Goal: Find specific page/section: Find specific page/section

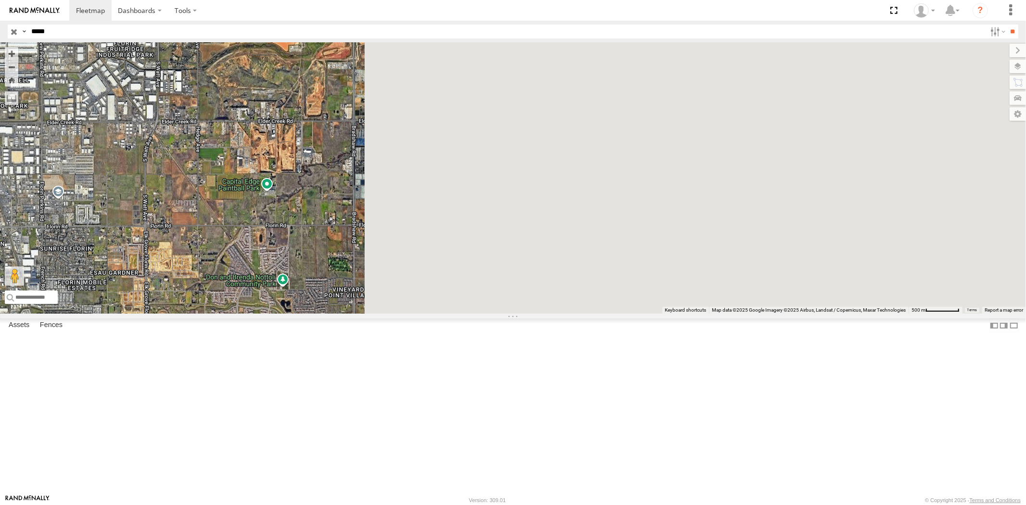
click at [16, 34] on input "button" at bounding box center [14, 32] width 13 height 14
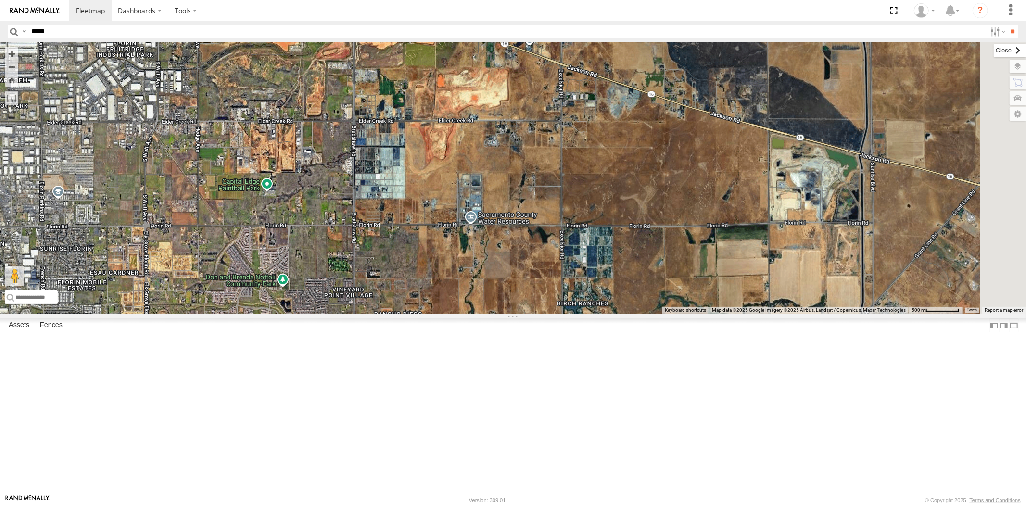
click at [994, 50] on label at bounding box center [1010, 50] width 32 height 13
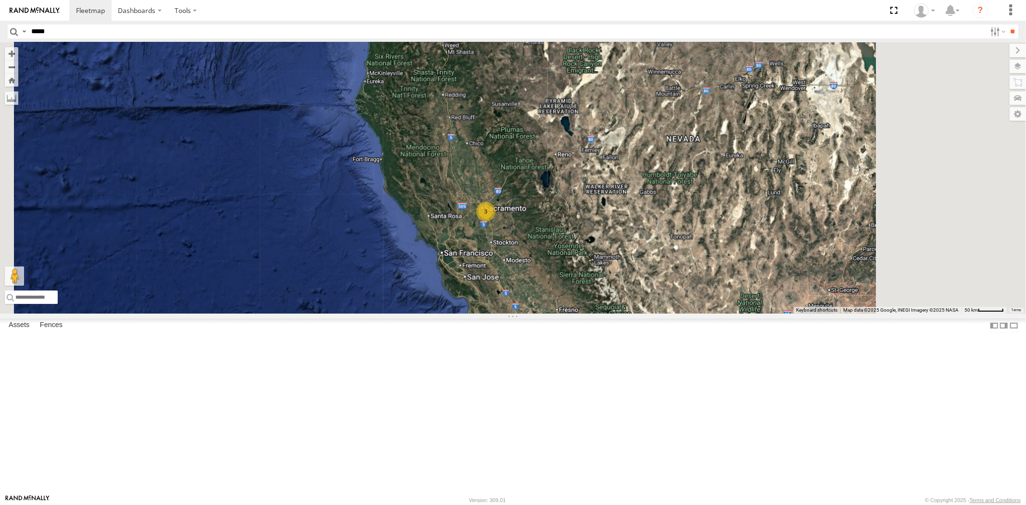
drag, startPoint x: 653, startPoint y: 289, endPoint x: 515, endPoint y: 292, distance: 138.1
click at [574, 293] on div "3" at bounding box center [513, 177] width 1026 height 271
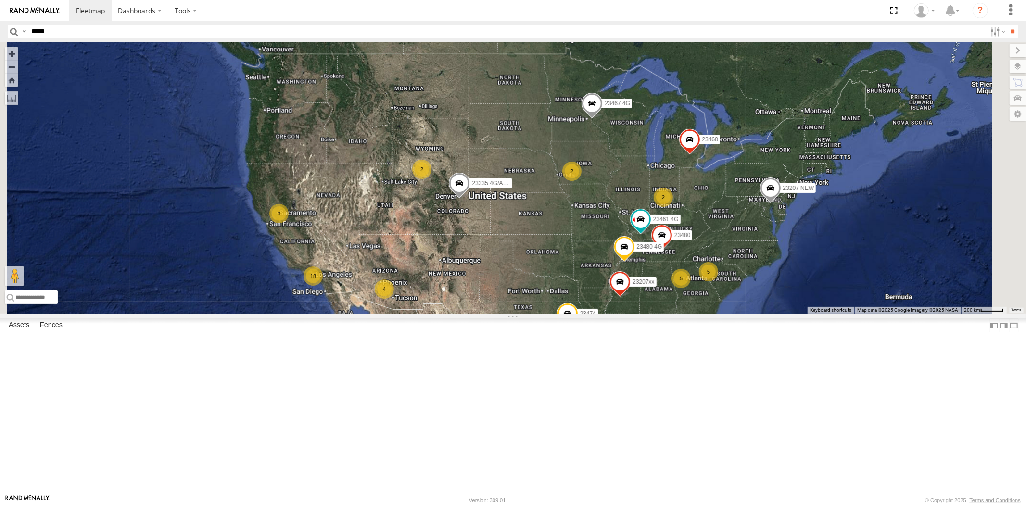
drag, startPoint x: 525, startPoint y: 291, endPoint x: 405, endPoint y: 292, distance: 119.8
click at [407, 292] on div "4 5 18 3 23207 NEW 2 23207xx 5 2 23480 4G 2 23460 23480 23467 4G 4 23474 23335 …" at bounding box center [513, 177] width 1026 height 271
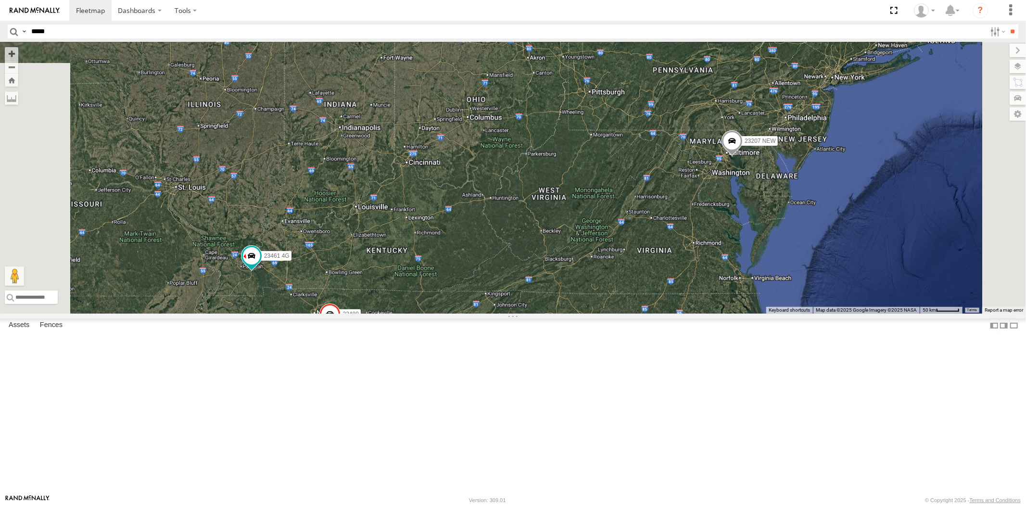
click at [527, 311] on div "23207 NEW 23207xx 23480 4G 23460 23480 23467 4G 23474 23335 4G/Active 23461 4G" at bounding box center [513, 177] width 1026 height 271
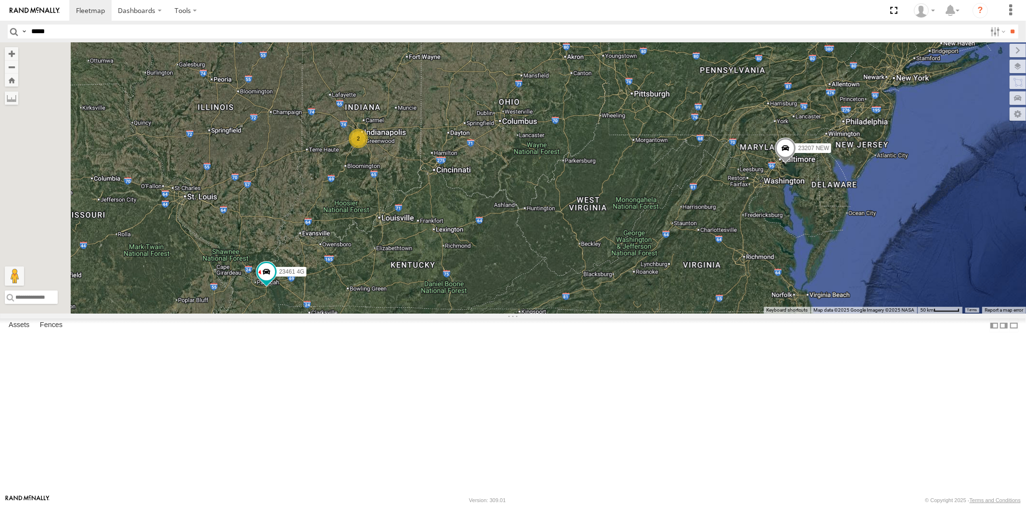
drag, startPoint x: 491, startPoint y: 296, endPoint x: 536, endPoint y: 278, distance: 49.2
click at [536, 276] on div "23207 NEW 23207xx 23480 4G 23460 23480 23467 4G 23474 23335 4G/Active 23461 4G 2" at bounding box center [513, 177] width 1026 height 271
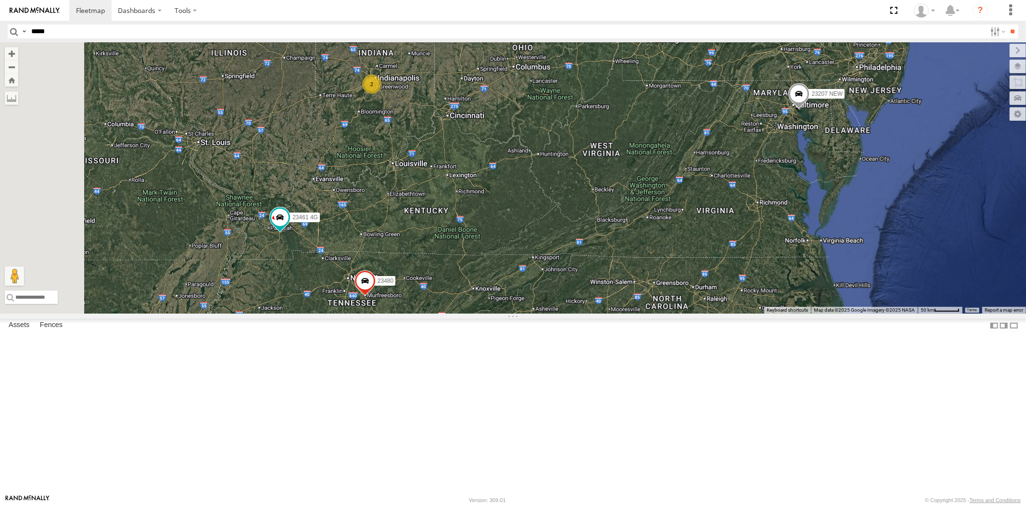
drag, startPoint x: 528, startPoint y: 316, endPoint x: 564, endPoint y: 253, distance: 73.3
click at [564, 253] on div "23207 NEW 23207xx 23480 4G 23460 23480 23467 4G 23474 23335 4G/Active 23461 4G …" at bounding box center [513, 177] width 1026 height 271
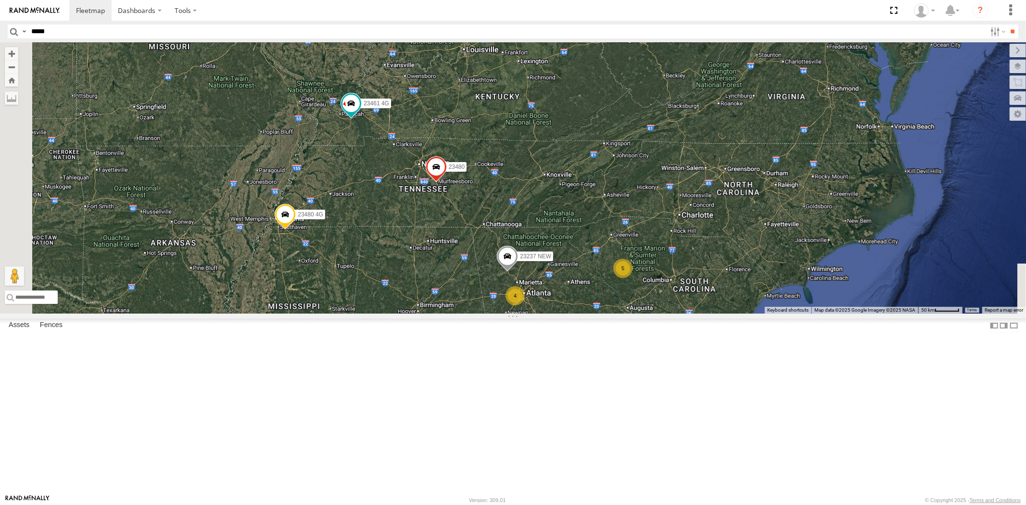
drag, startPoint x: 606, startPoint y: 298, endPoint x: 609, endPoint y: 268, distance: 30.0
click at [609, 268] on div "23207 NEW 23207xx 23480 4G 23460 23480 23467 4G 23474 23335 4G/Active 23461 4G …" at bounding box center [513, 177] width 1026 height 271
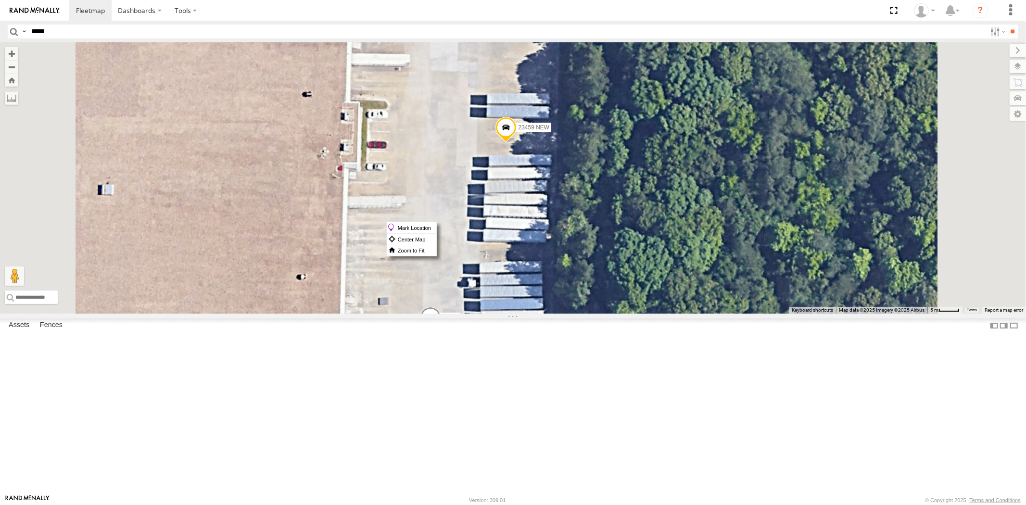
click at [516, 143] on span at bounding box center [505, 130] width 21 height 26
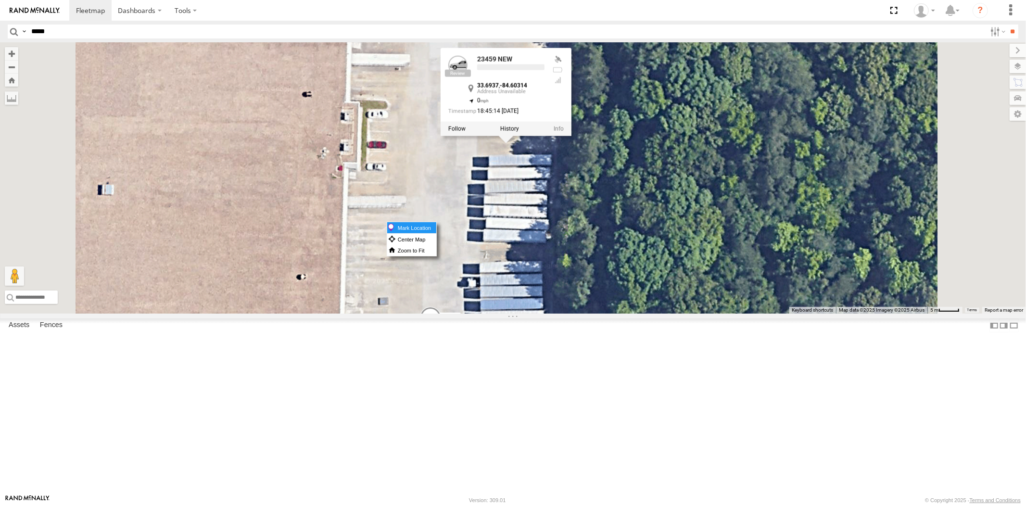
click at [436, 228] on label "Mark Location" at bounding box center [411, 227] width 49 height 11
click at [677, 314] on div "23207 NEW 23207xx 23480 4G 23460 23480 23467 4G 23474 23335 4G/Active 23461 4G …" at bounding box center [513, 177] width 1026 height 271
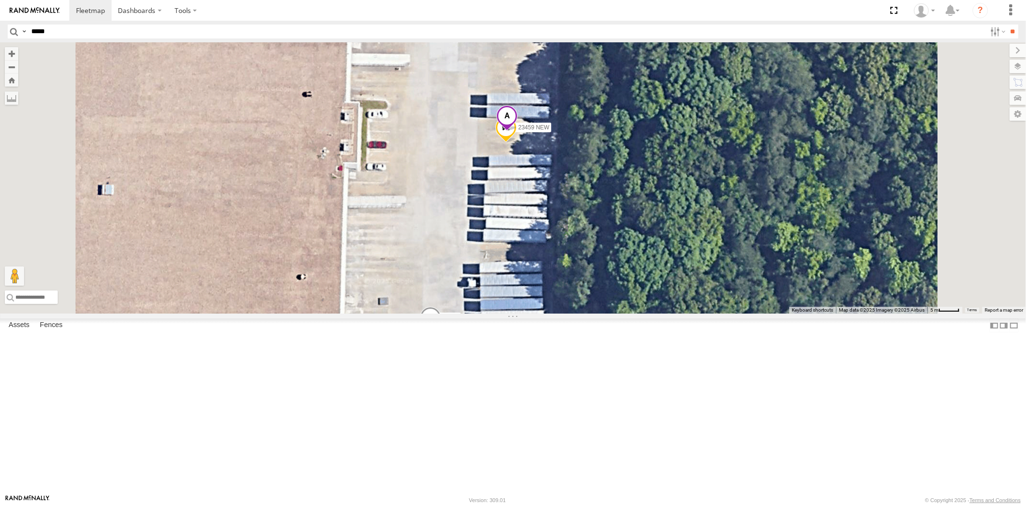
click at [518, 131] on span at bounding box center [506, 118] width 21 height 26
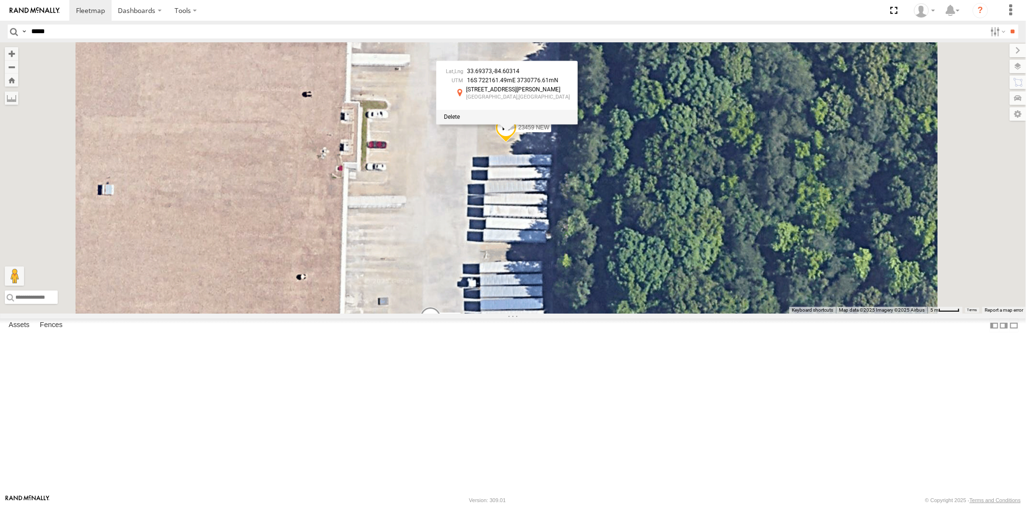
drag, startPoint x: 550, startPoint y: 407, endPoint x: 563, endPoint y: 414, distance: 14.8
click at [359, 414] on label "Mark Location" at bounding box center [334, 413] width 49 height 11
click at [440, 317] on span at bounding box center [429, 304] width 21 height 26
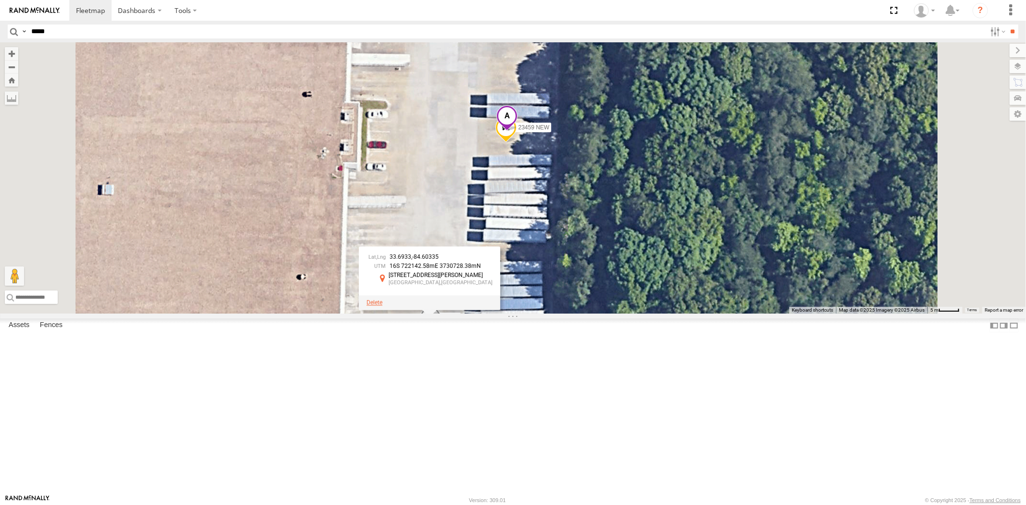
click at [382, 306] on span at bounding box center [375, 302] width 16 height 7
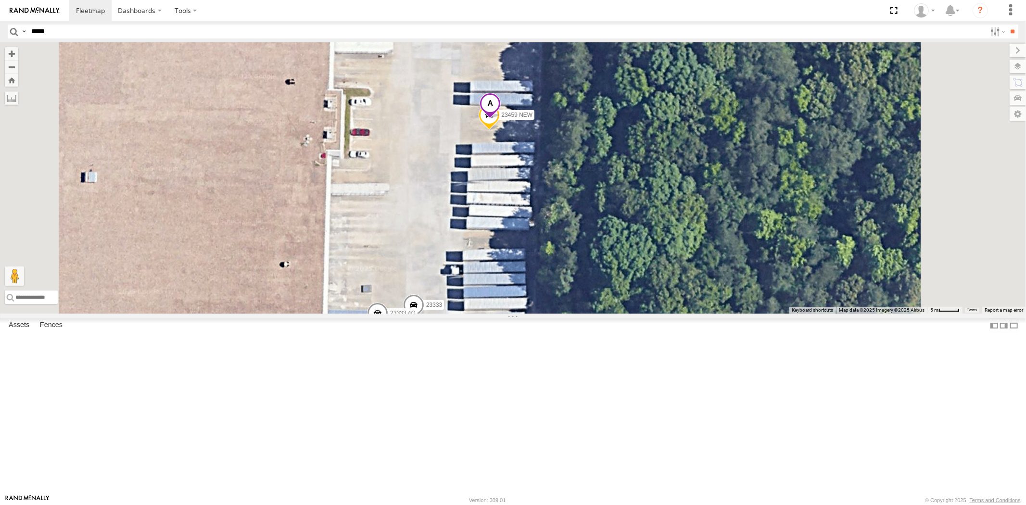
drag, startPoint x: 541, startPoint y: 319, endPoint x: 544, endPoint y: 315, distance: 5.0
click at [544, 308] on div "23207 NEW 23207xx 23480 4G 23460 23480 23467 4G 23474 23335 4G/Active 23461 4G …" at bounding box center [513, 177] width 1026 height 271
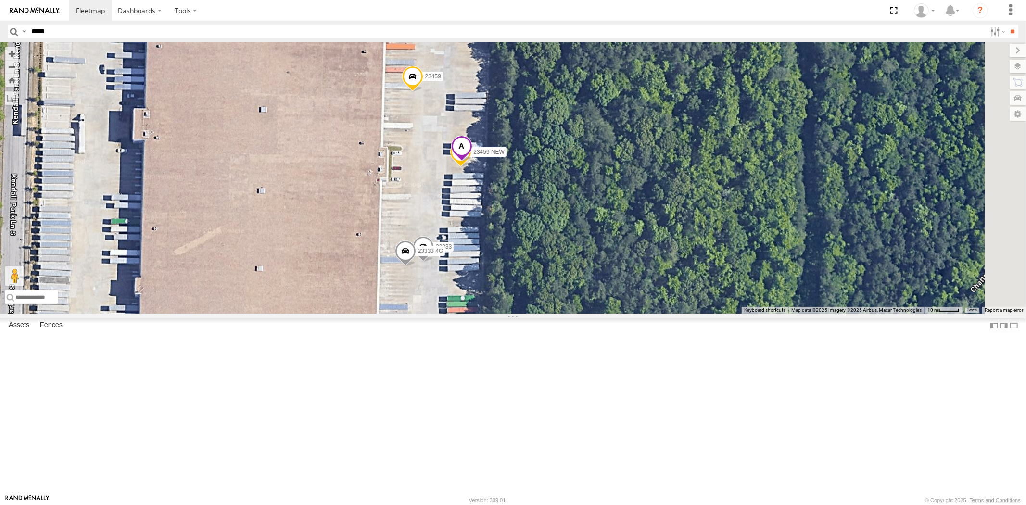
click at [472, 162] on span at bounding box center [461, 149] width 21 height 26
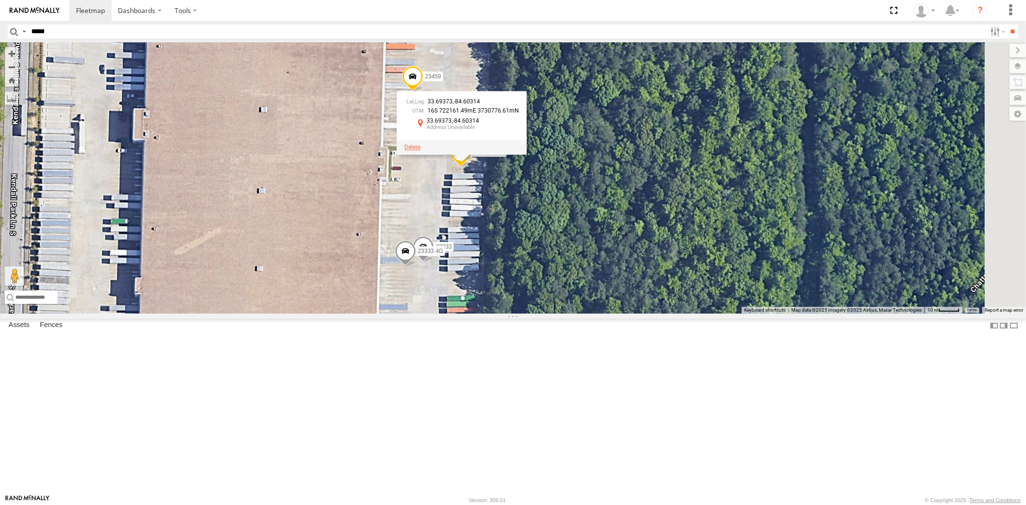
click at [420, 151] on span at bounding box center [413, 147] width 16 height 7
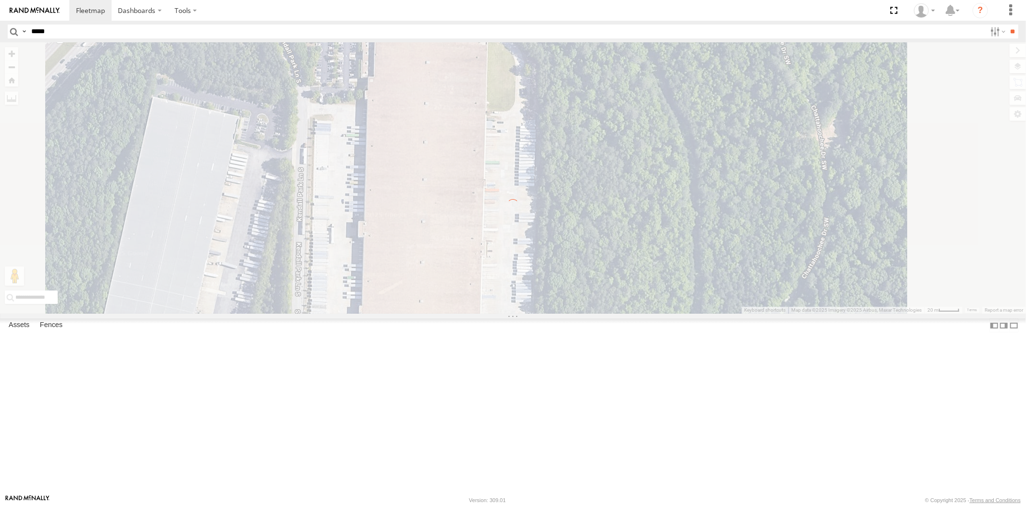
click at [89, 32] on input "*****" at bounding box center [506, 32] width 959 height 14
paste input "*****"
type input "*****"
click at [1007, 25] on input "**" at bounding box center [1012, 32] width 11 height 14
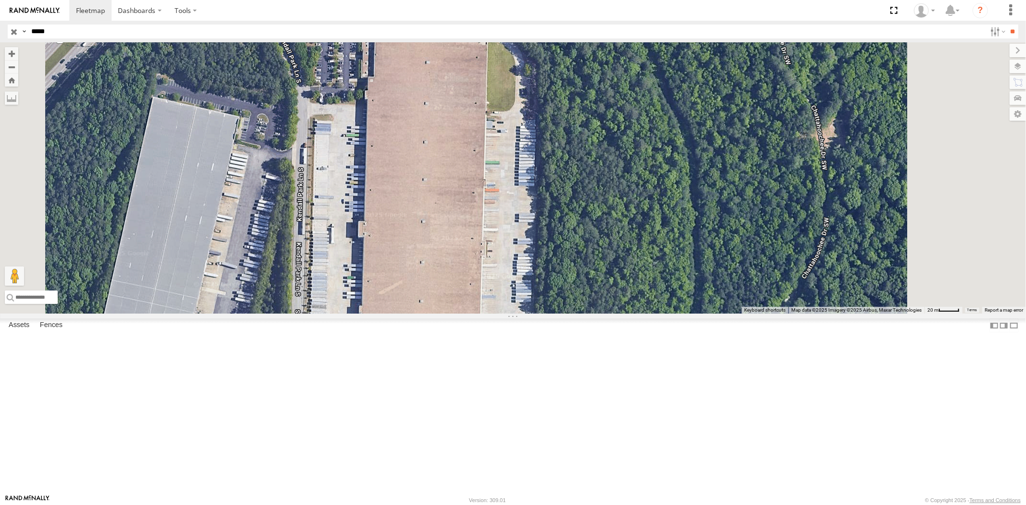
click at [0, 0] on div "23333 4G" at bounding box center [0, 0] width 0 height 0
click at [67, 35] on input "*****" at bounding box center [506, 32] width 959 height 14
click at [1007, 25] on input "**" at bounding box center [1012, 32] width 11 height 14
click at [0, 0] on div "23237 NEW" at bounding box center [0, 0] width 0 height 0
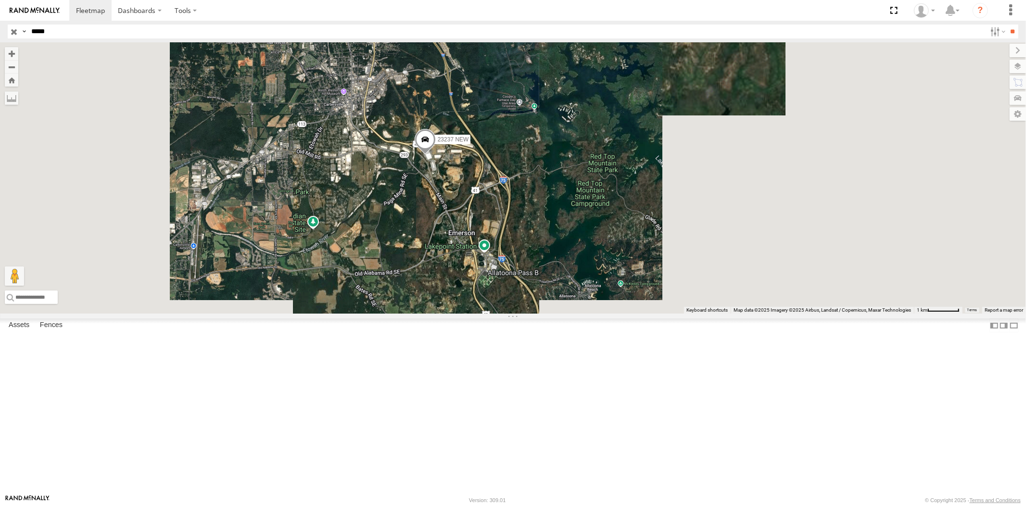
click at [17, 30] on input "button" at bounding box center [14, 32] width 13 height 14
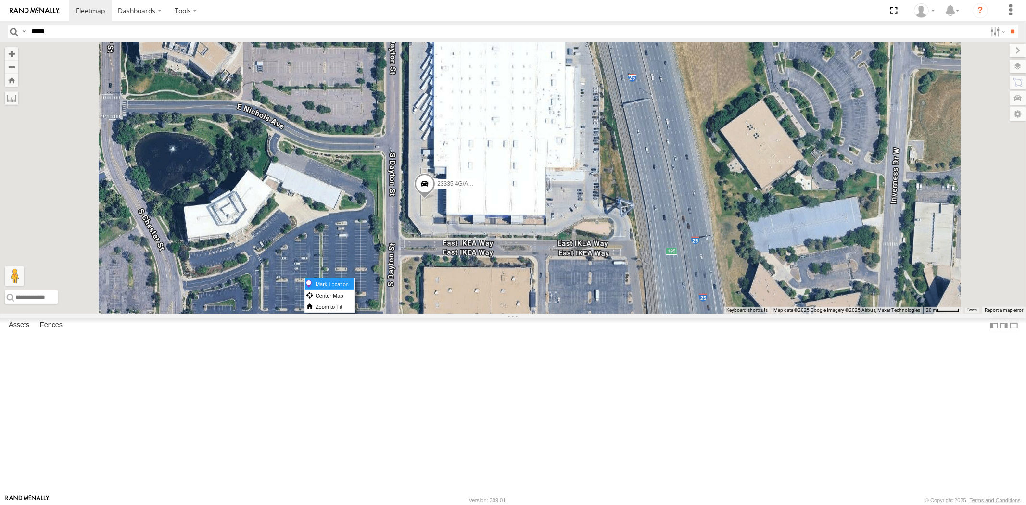
drag, startPoint x: 545, startPoint y: 278, endPoint x: 551, endPoint y: 284, distance: 8.5
click at [354, 284] on label "Mark Location" at bounding box center [329, 283] width 49 height 11
click at [435, 188] on span at bounding box center [424, 175] width 21 height 26
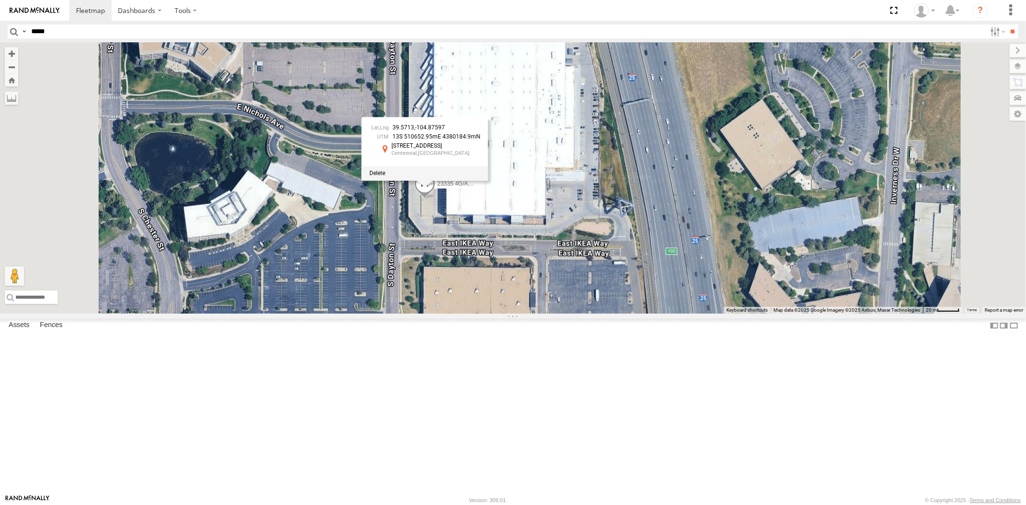
drag, startPoint x: 505, startPoint y: 263, endPoint x: 517, endPoint y: 281, distance: 21.2
click at [385, 177] on span at bounding box center [377, 173] width 16 height 7
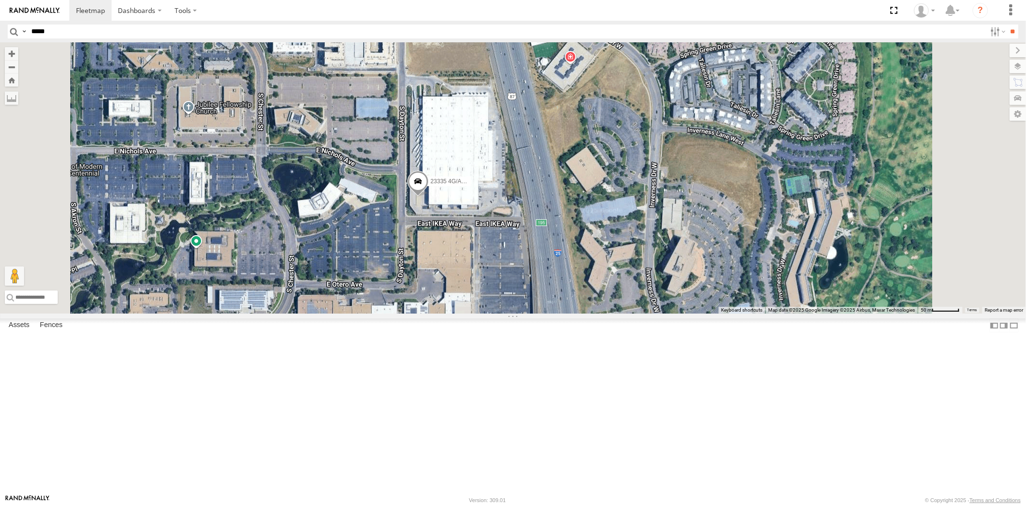
click at [74, 36] on input "*****" at bounding box center [506, 32] width 959 height 14
paste input "*****"
click at [1007, 25] on input "**" at bounding box center [1012, 32] width 11 height 14
click at [0, 0] on div "23207 NEW" at bounding box center [0, 0] width 0 height 0
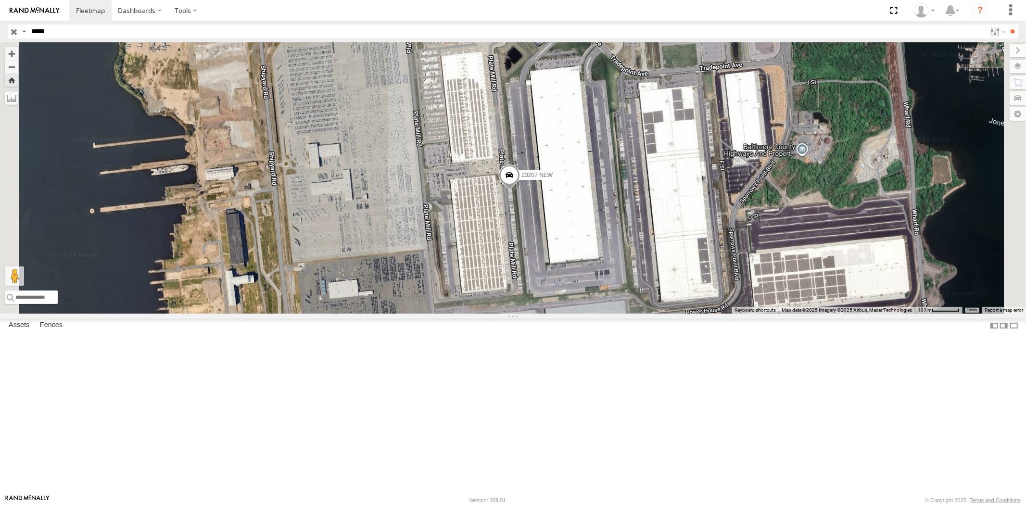
drag, startPoint x: 70, startPoint y: 34, endPoint x: 7, endPoint y: 34, distance: 63.0
click at [14, 33] on div "Search Query Asset ID Asset Label Registration Manufacturer Model VIN Job ID Dr…" at bounding box center [507, 32] width 999 height 14
paste input "text"
click at [1007, 25] on input "**" at bounding box center [1012, 32] width 11 height 14
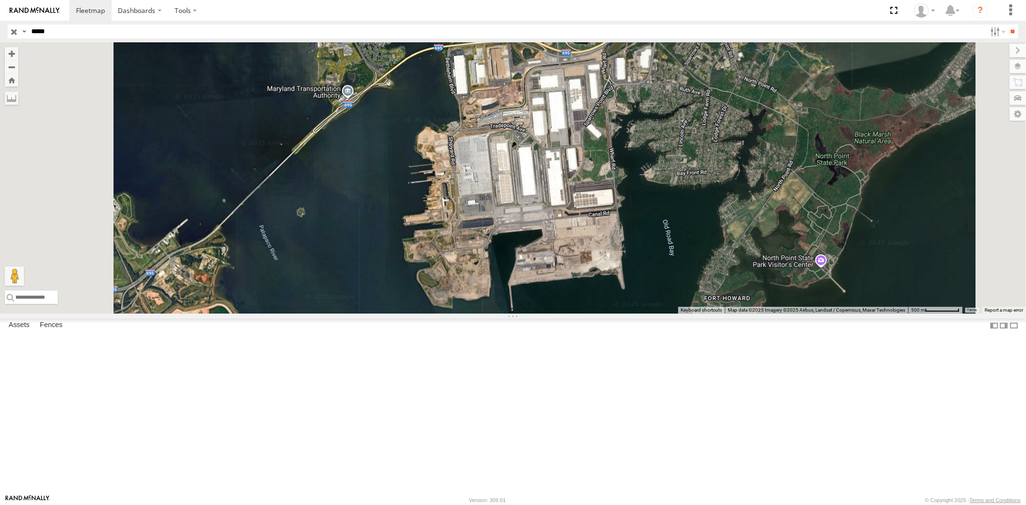
click at [0, 0] on div "All Assets" at bounding box center [0, 0] width 0 height 0
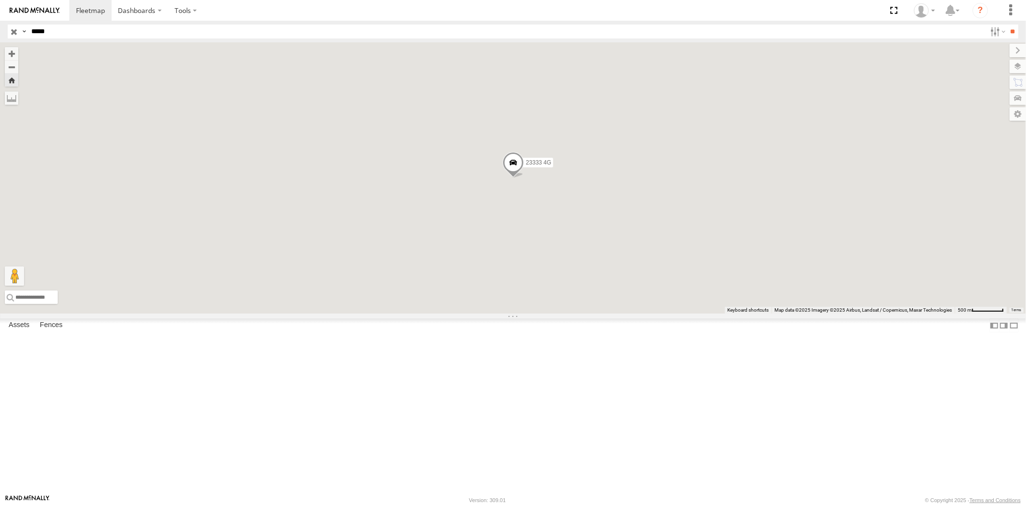
click at [0, 0] on div "23333" at bounding box center [0, 0] width 0 height 0
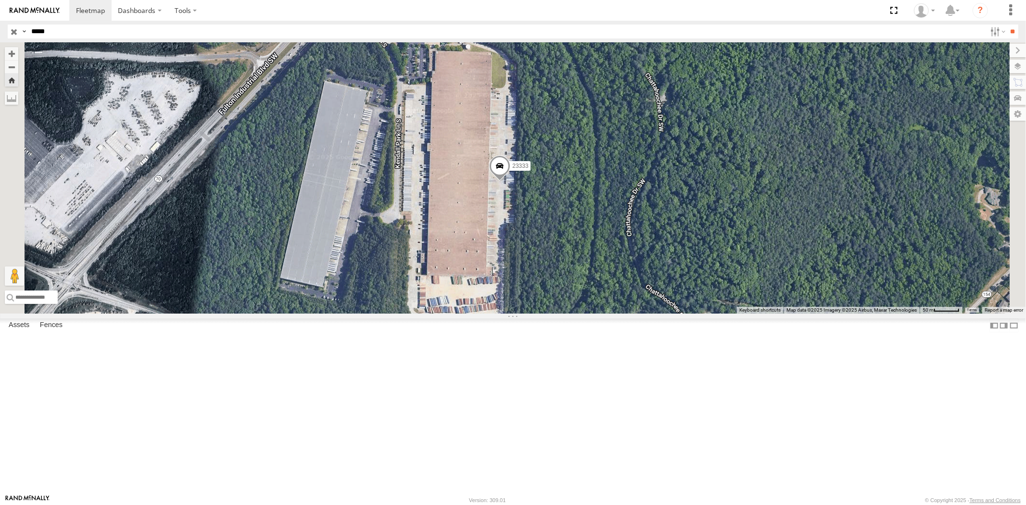
drag, startPoint x: 70, startPoint y: 29, endPoint x: 27, endPoint y: 30, distance: 42.4
click at [31, 30] on input "*****" at bounding box center [506, 32] width 959 height 14
click at [1007, 25] on input "**" at bounding box center [1012, 32] width 11 height 14
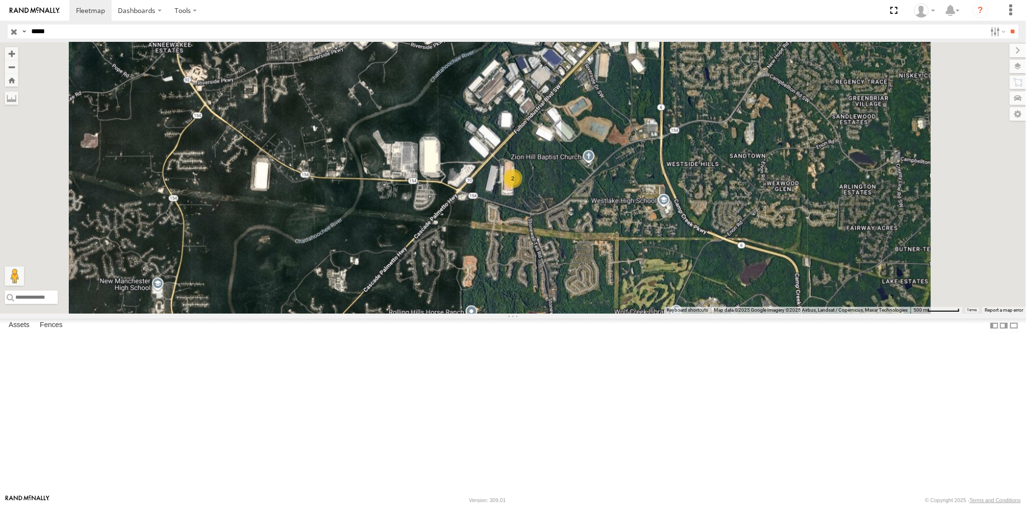
click at [0, 0] on div "23333 4G" at bounding box center [0, 0] width 0 height 0
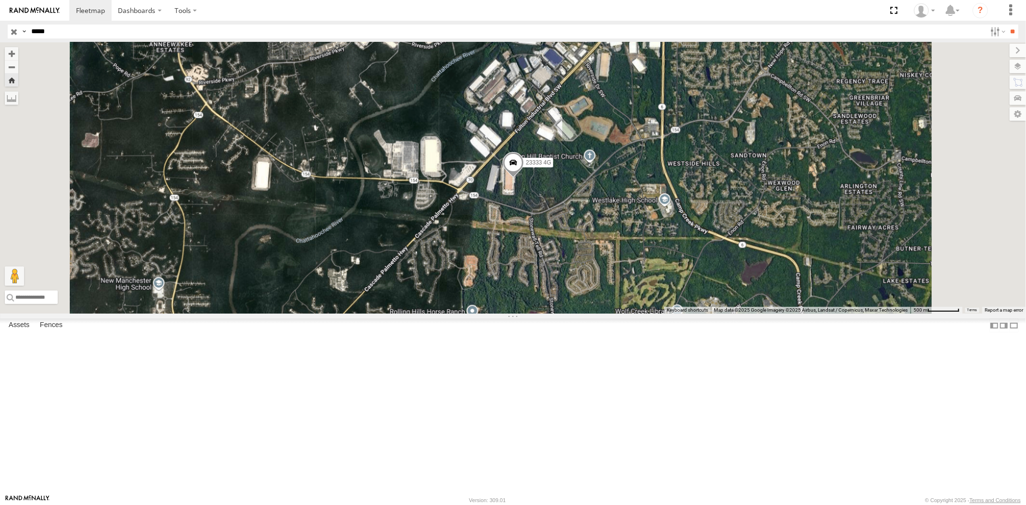
click at [0, 0] on div "23333" at bounding box center [0, 0] width 0 height 0
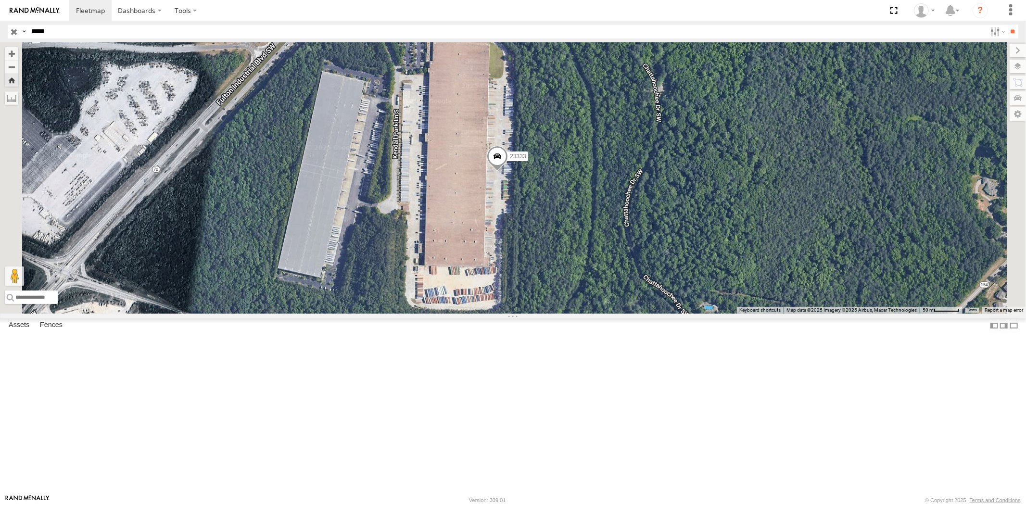
drag, startPoint x: 65, startPoint y: 37, endPoint x: 7, endPoint y: 37, distance: 57.7
click at [22, 35] on div "Search Query Asset ID Asset Label Registration Manufacturer Model VIN Job ID Dr…" at bounding box center [507, 32] width 999 height 14
paste input "text"
click at [1007, 25] on input "**" at bounding box center [1012, 32] width 11 height 14
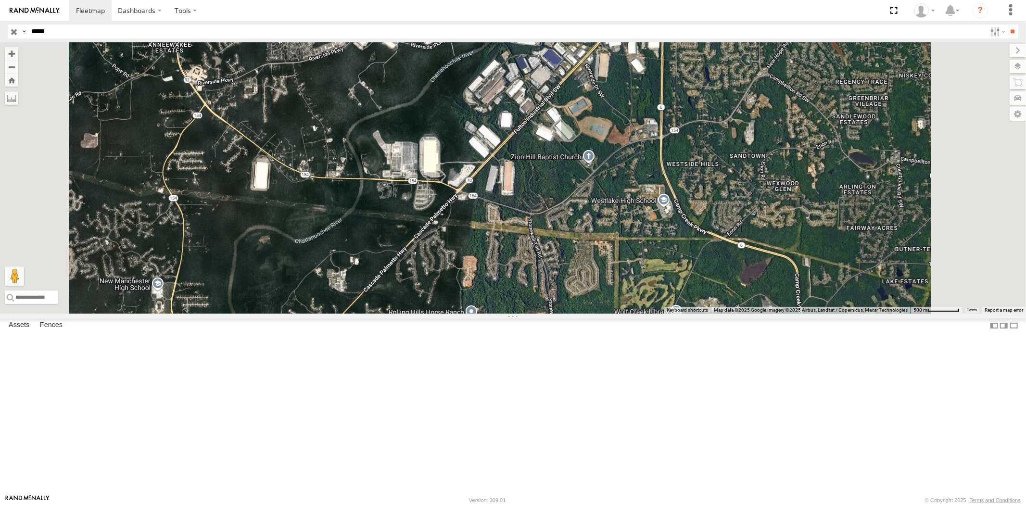
click at [0, 0] on div "All Assets" at bounding box center [0, 0] width 0 height 0
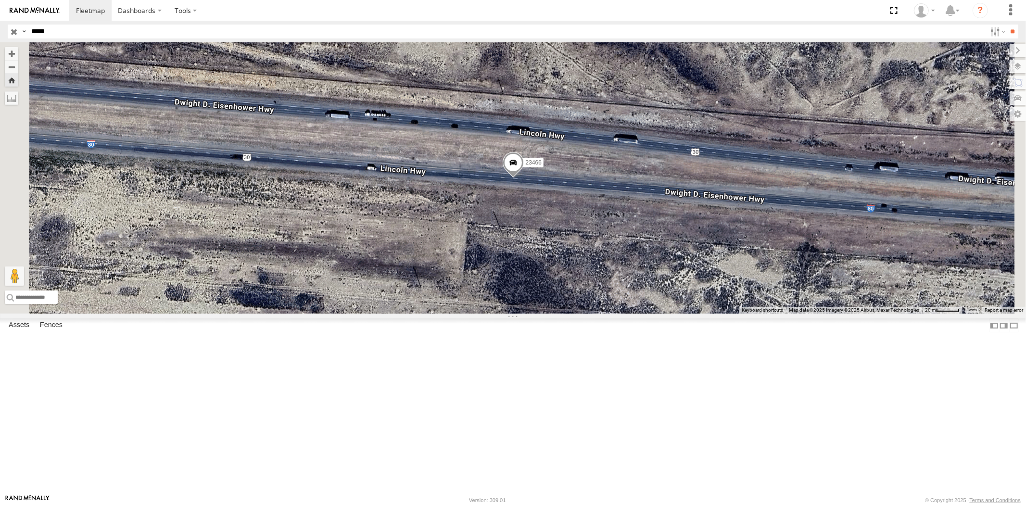
click at [0, 0] on div at bounding box center [0, 0] width 0 height 0
click at [0, 0] on span at bounding box center [0, 0] width 0 height 0
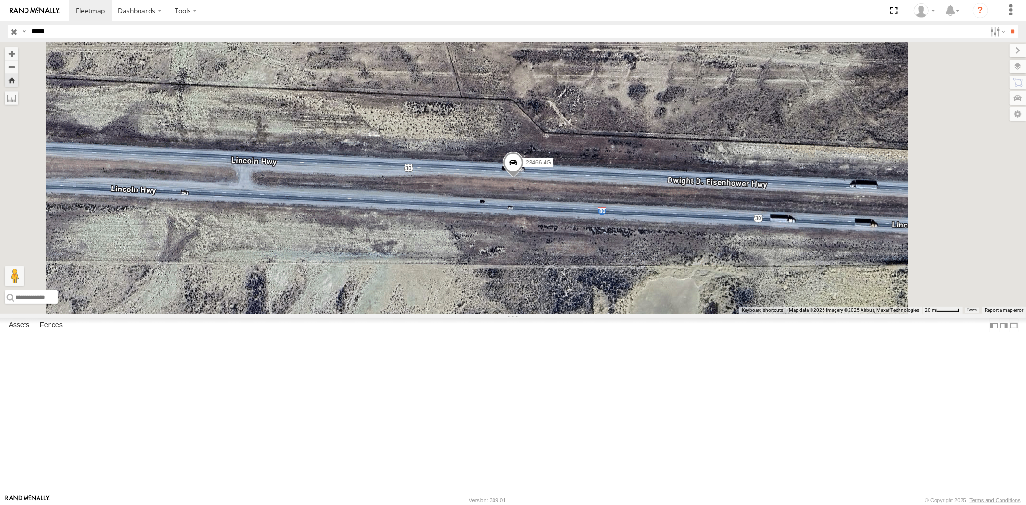
drag, startPoint x: 36, startPoint y: 25, endPoint x: 10, endPoint y: 26, distance: 25.5
click at [12, 25] on div "Search Query Asset ID Asset Label Registration Manufacturer Model VIN Job ID Dr…" at bounding box center [507, 32] width 999 height 14
paste input "text"
click at [1007, 25] on input "**" at bounding box center [1012, 32] width 11 height 14
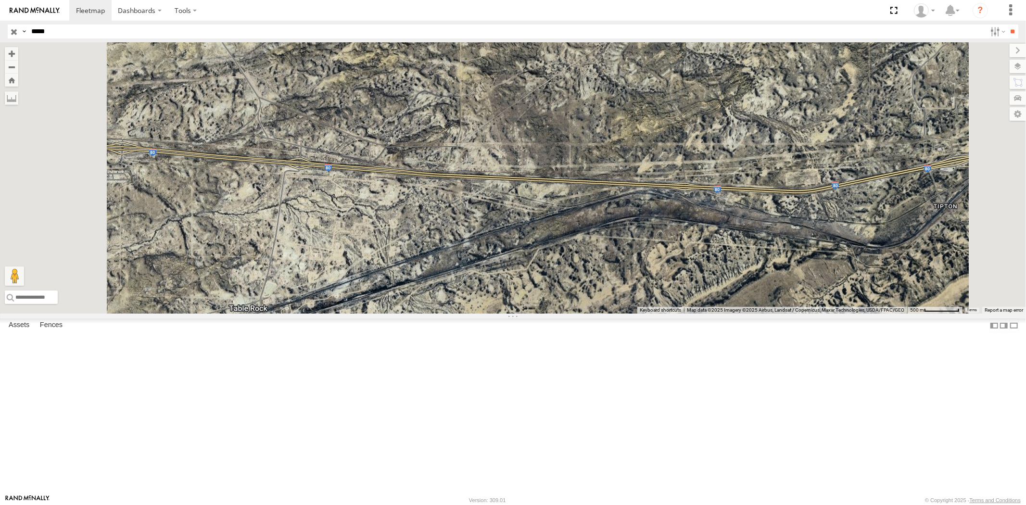
drag, startPoint x: 60, startPoint y: 34, endPoint x: 0, endPoint y: 30, distance: 60.2
click at [17, 35] on div "Search Query Asset ID Asset Label Registration Manufacturer Model VIN Job ID Dr…" at bounding box center [507, 32] width 999 height 14
paste input "text"
click at [1007, 25] on input "**" at bounding box center [1012, 32] width 11 height 14
click at [0, 0] on div "All Assets" at bounding box center [0, 0] width 0 height 0
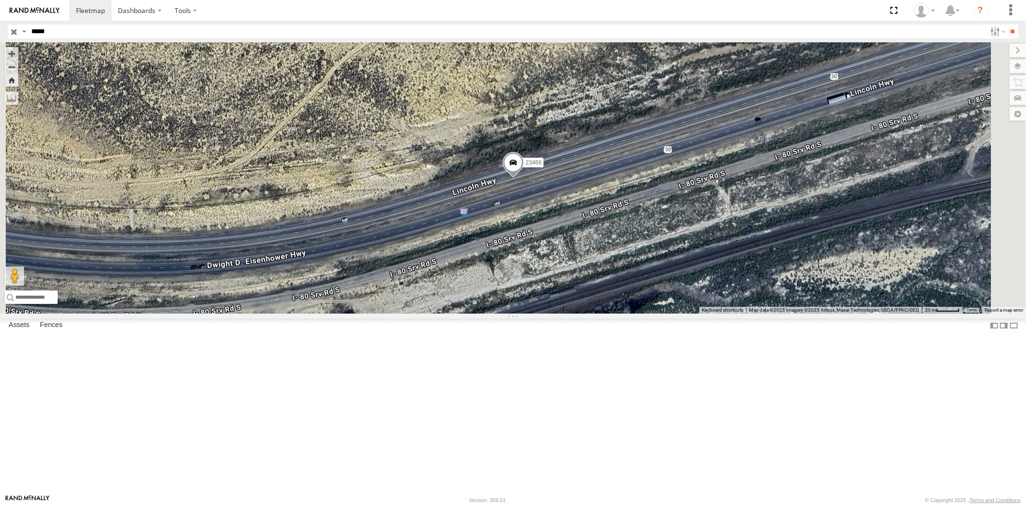
drag, startPoint x: 71, startPoint y: 34, endPoint x: 5, endPoint y: 31, distance: 66.0
click at [5, 31] on header "Search Query Asset ID Asset Label Registration Manufacturer Model VIN Job ID" at bounding box center [513, 32] width 1026 height 22
paste input "text"
click at [1007, 25] on input "**" at bounding box center [1012, 32] width 11 height 14
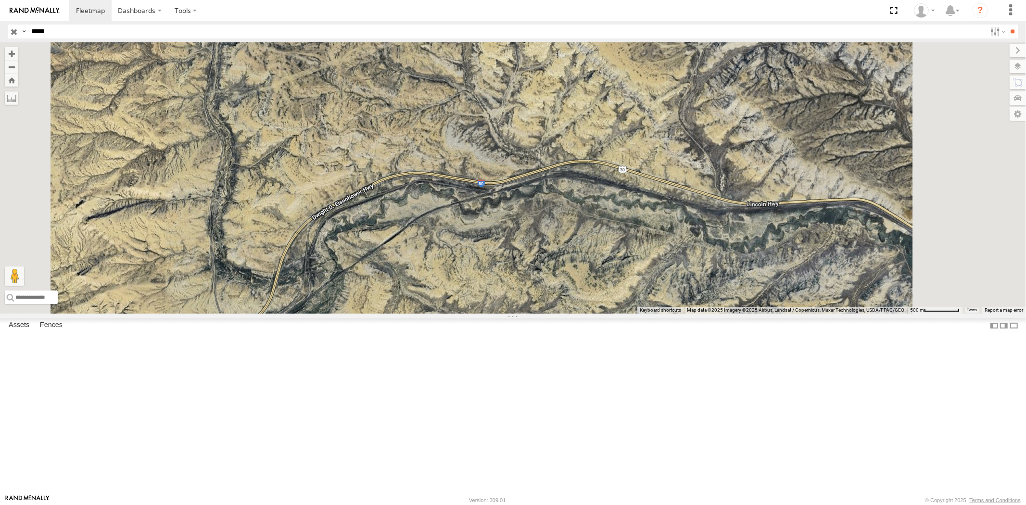
click at [0, 0] on div "All Assets" at bounding box center [0, 0] width 0 height 0
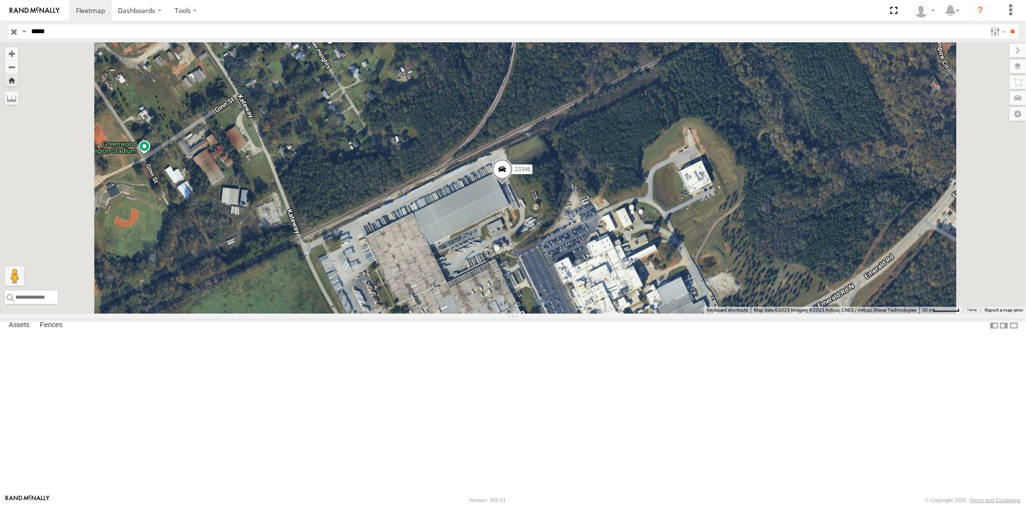
drag, startPoint x: 72, startPoint y: 34, endPoint x: 8, endPoint y: 36, distance: 64.0
click at [16, 31] on div "Search Query Asset ID Asset Label Registration Manufacturer Model VIN Job ID Dr…" at bounding box center [507, 32] width 999 height 14
paste input "text"
click at [1007, 25] on input "**" at bounding box center [1012, 32] width 11 height 14
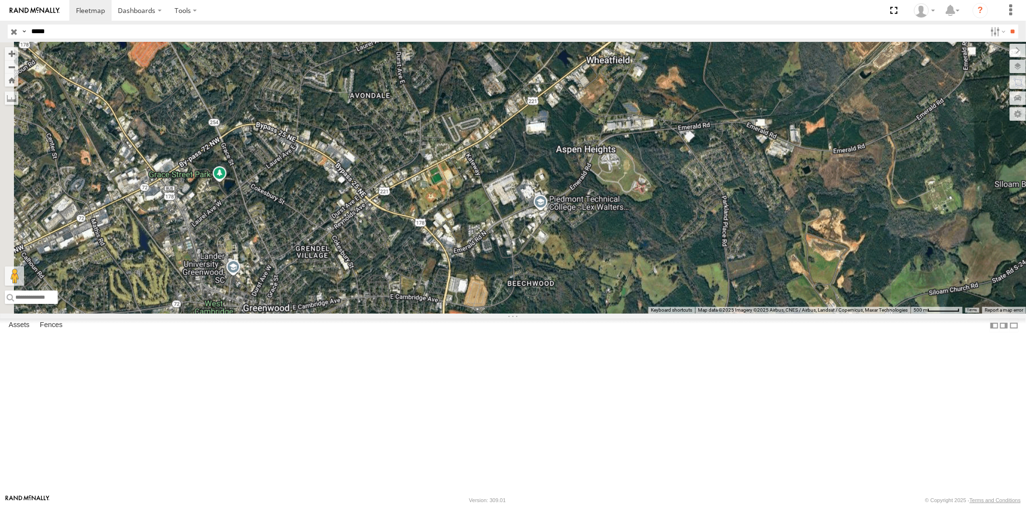
click at [0, 0] on div "23369 4G" at bounding box center [0, 0] width 0 height 0
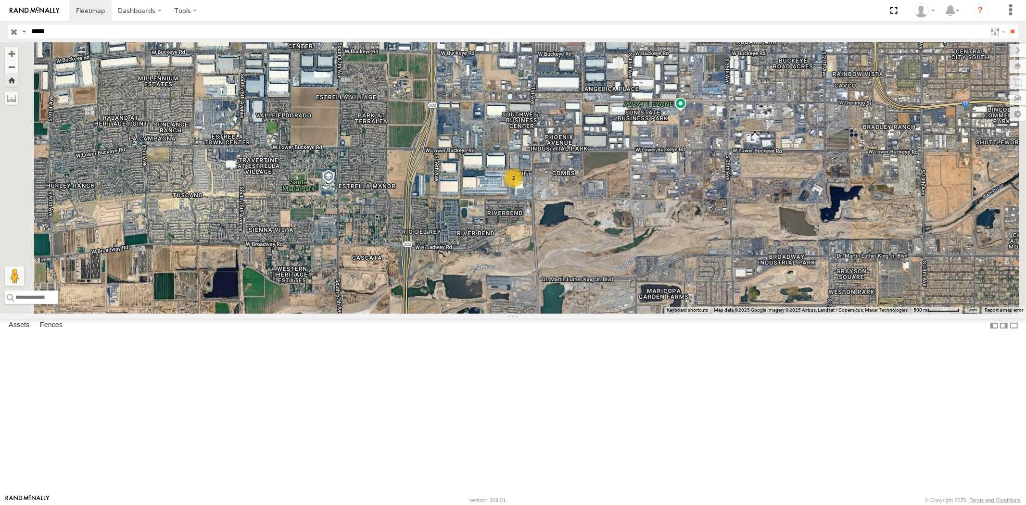
drag, startPoint x: 62, startPoint y: 29, endPoint x: 0, endPoint y: 29, distance: 61.6
click at [0, 29] on header "Search Query Asset ID Asset Label Registration Manufacturer Model VIN Job ID" at bounding box center [513, 32] width 1026 height 22
paste input "text"
click at [1007, 25] on input "**" at bounding box center [1012, 32] width 11 height 14
click at [0, 0] on div "23474 4G All Assets" at bounding box center [0, 0] width 0 height 0
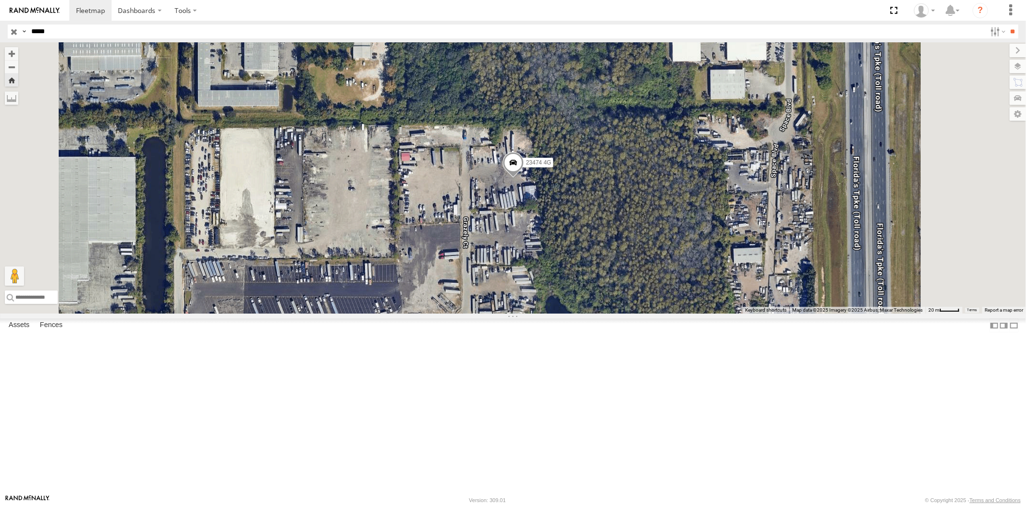
click at [0, 0] on div "23474 All Assets [GEOGRAPHIC_DATA] 29.79794 -95.02372" at bounding box center [0, 0] width 0 height 0
click at [0, 0] on div "23474" at bounding box center [0, 0] width 0 height 0
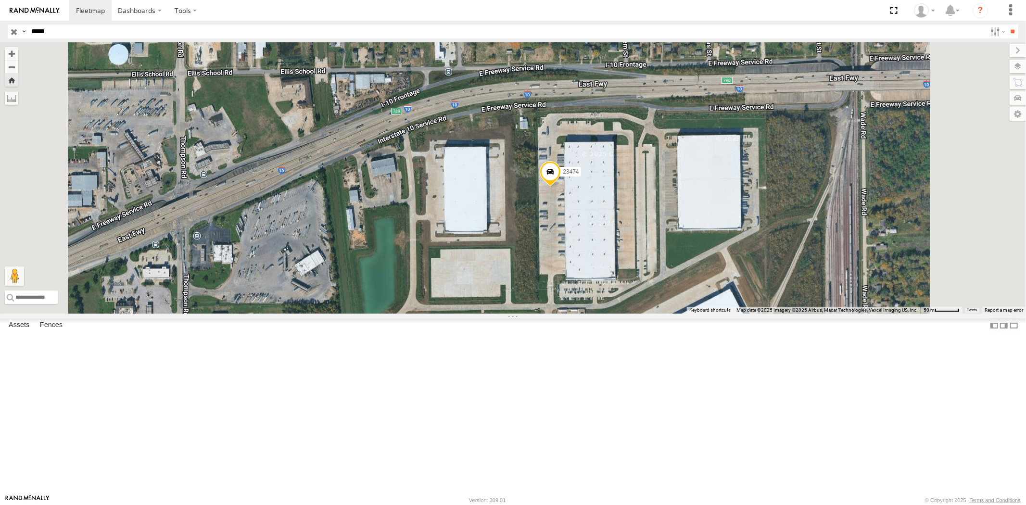
drag, startPoint x: 63, startPoint y: 33, endPoint x: 0, endPoint y: 25, distance: 63.5
click at [0, 25] on header "Search Query Asset ID Asset Label Registration Manufacturer Model VIN Job ID" at bounding box center [513, 32] width 1026 height 22
paste input "text"
click at [1007, 25] on input "**" at bounding box center [1012, 32] width 11 height 14
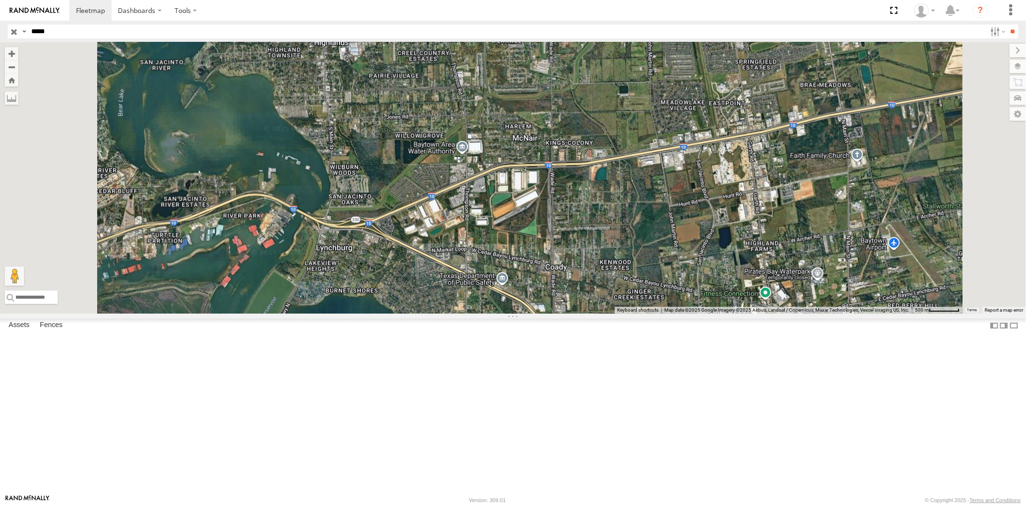
click at [0, 0] on div "23335 4G/Active All Assets" at bounding box center [0, 0] width 0 height 0
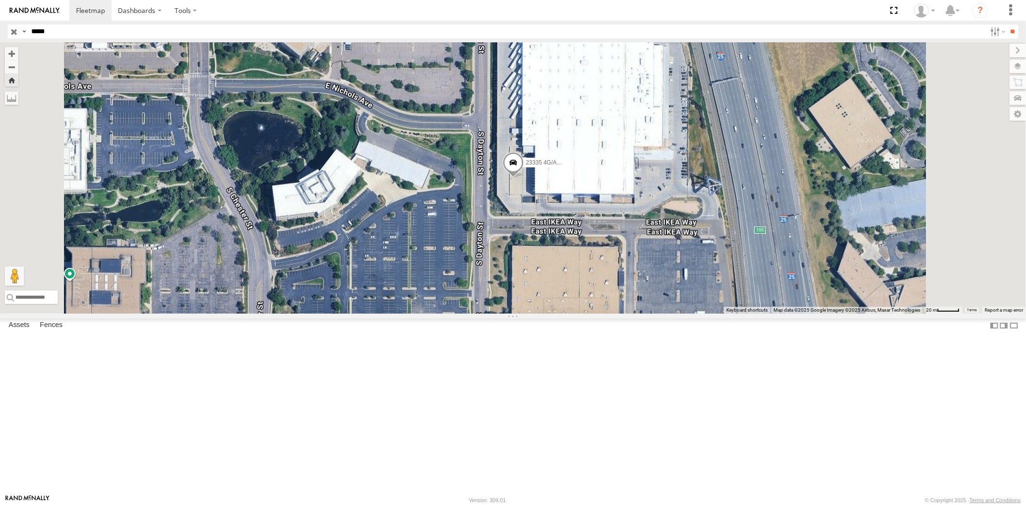
drag, startPoint x: 8, startPoint y: 34, endPoint x: 3, endPoint y: 20, distance: 14.3
click at [0, 34] on header "Search Query Asset ID Asset Label Registration Manufacturer Model VIN Job ID" at bounding box center [513, 32] width 1026 height 22
paste input "text"
click at [1007, 25] on input "**" at bounding box center [1012, 32] width 11 height 14
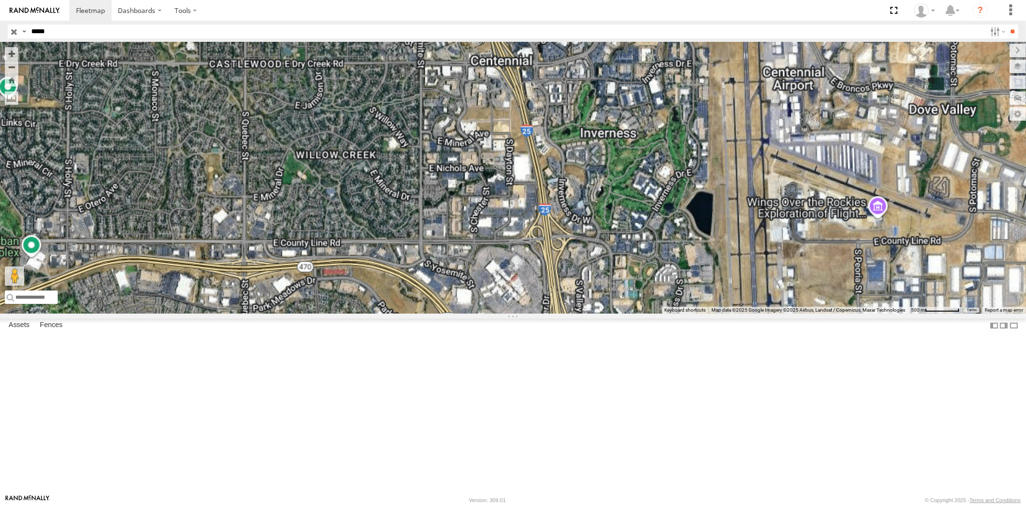
click at [0, 0] on div "All Assets" at bounding box center [0, 0] width 0 height 0
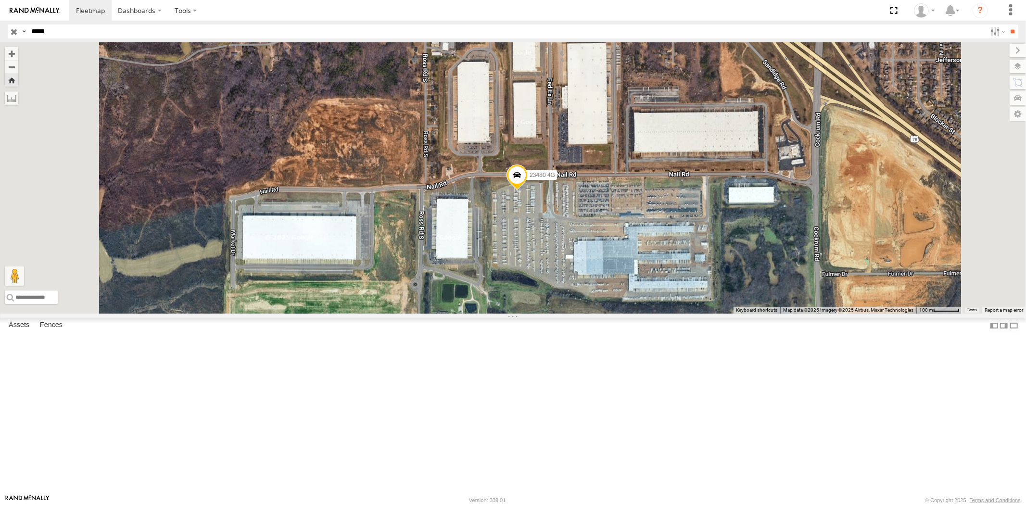
drag, startPoint x: 63, startPoint y: 29, endPoint x: 0, endPoint y: 31, distance: 62.6
click at [0, 30] on header "Search Query Asset ID Asset Label Registration Manufacturer Model VIN Job ID" at bounding box center [513, 32] width 1026 height 22
paste input "text"
click at [1007, 25] on input "**" at bounding box center [1012, 32] width 11 height 14
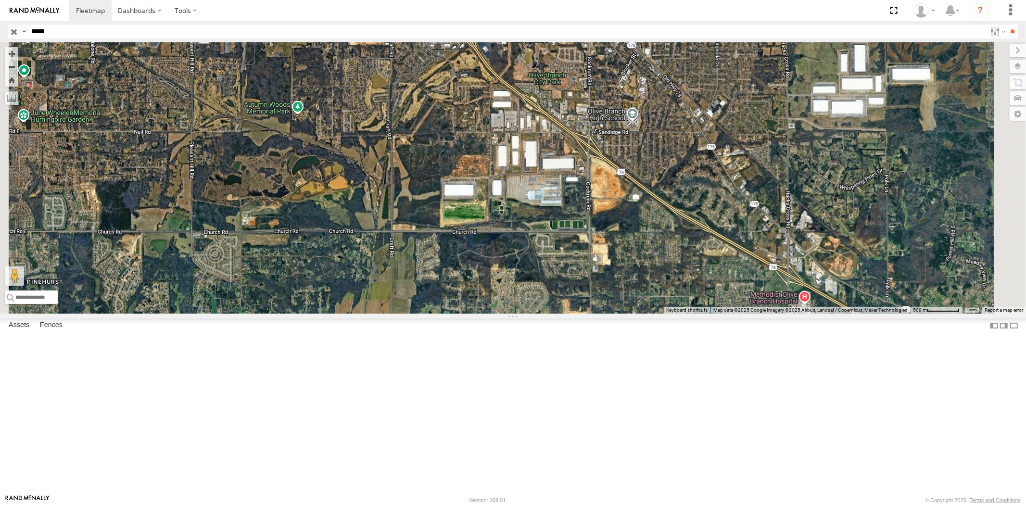
click at [0, 0] on div "23469 4G All Assets" at bounding box center [0, 0] width 0 height 0
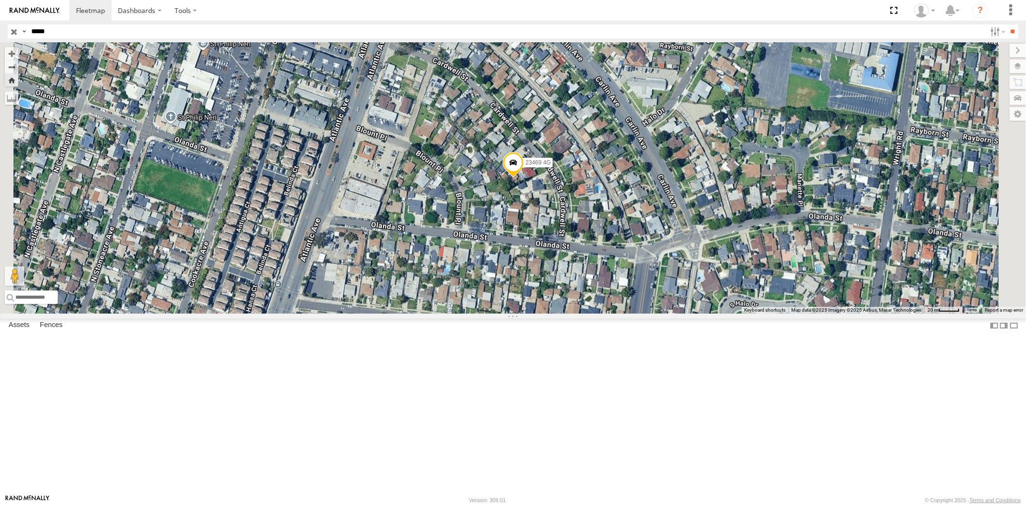
click at [0, 0] on div "23469 XX" at bounding box center [0, 0] width 0 height 0
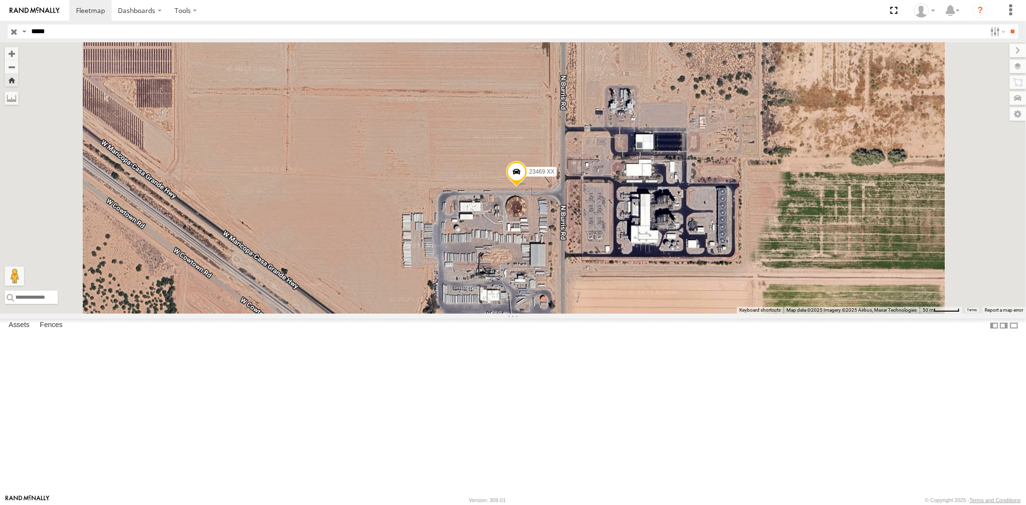
drag, startPoint x: 70, startPoint y: 34, endPoint x: 0, endPoint y: 37, distance: 69.8
click at [30, 32] on input "*****" at bounding box center [506, 32] width 959 height 14
paste input "text"
click at [1007, 25] on input "**" at bounding box center [1012, 32] width 11 height 14
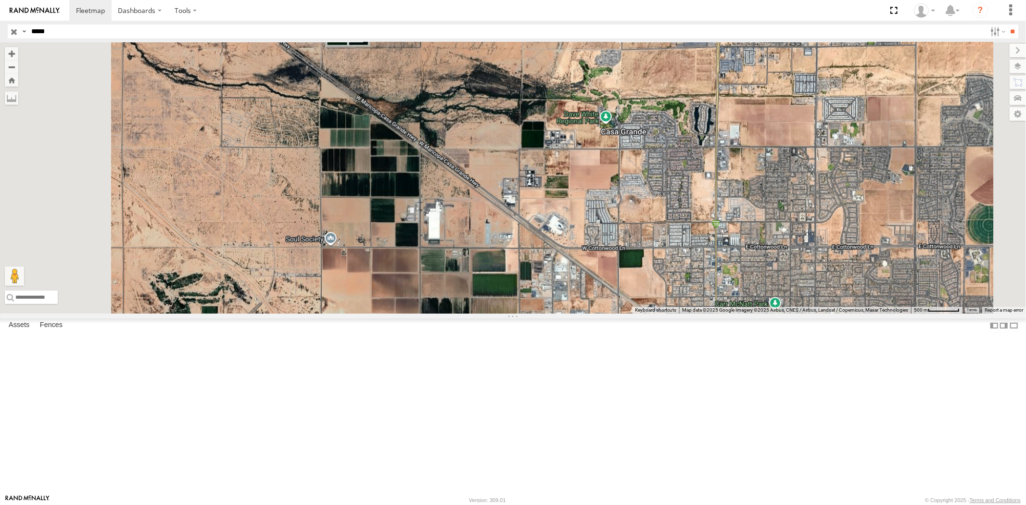
click at [0, 0] on div at bounding box center [0, 0] width 0 height 0
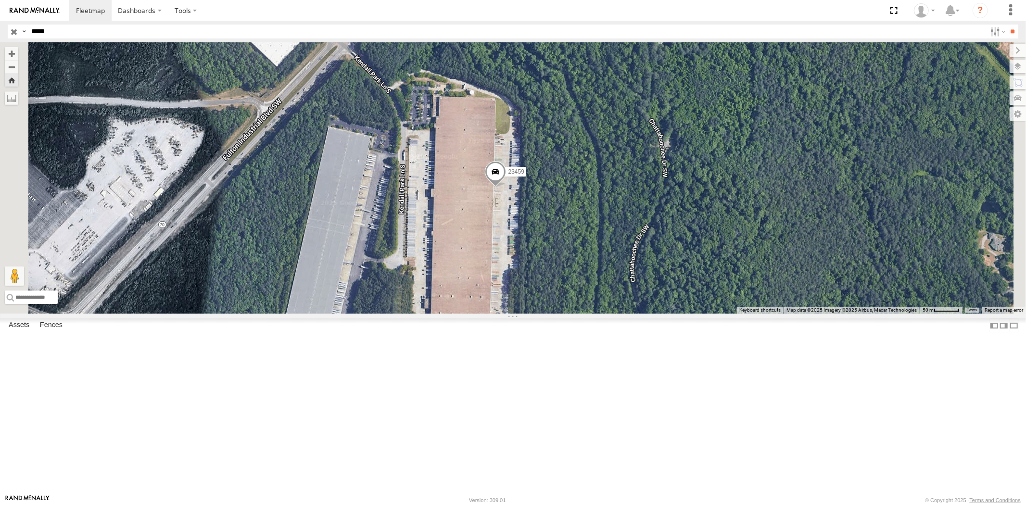
drag, startPoint x: 23, startPoint y: 32, endPoint x: 4, endPoint y: 33, distance: 18.8
click at [6, 32] on header "Search Query Asset ID Asset Label Registration Manufacturer Model VIN Job ID" at bounding box center [513, 32] width 1026 height 22
paste input "text"
click at [1007, 25] on input "**" at bounding box center [1012, 32] width 11 height 14
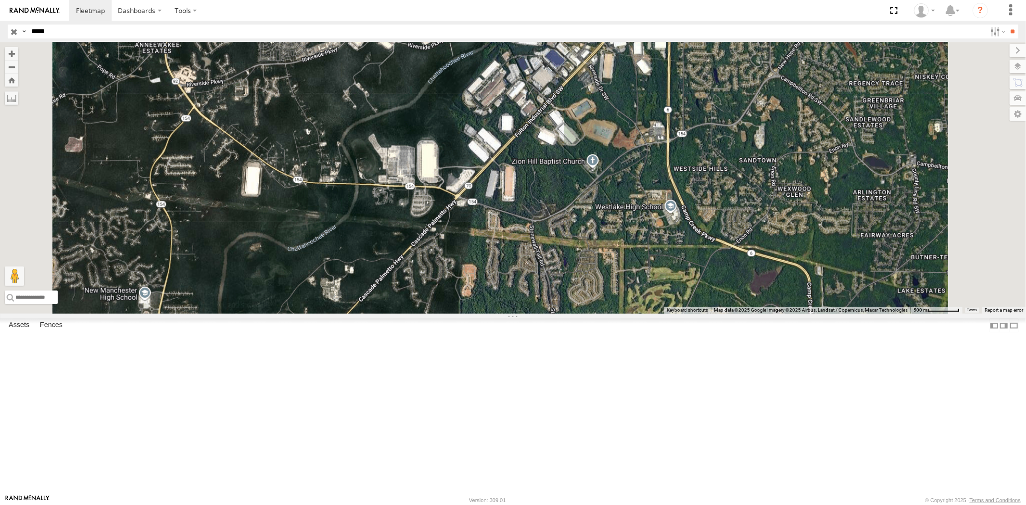
click at [0, 0] on div "23460 NEW" at bounding box center [0, 0] width 0 height 0
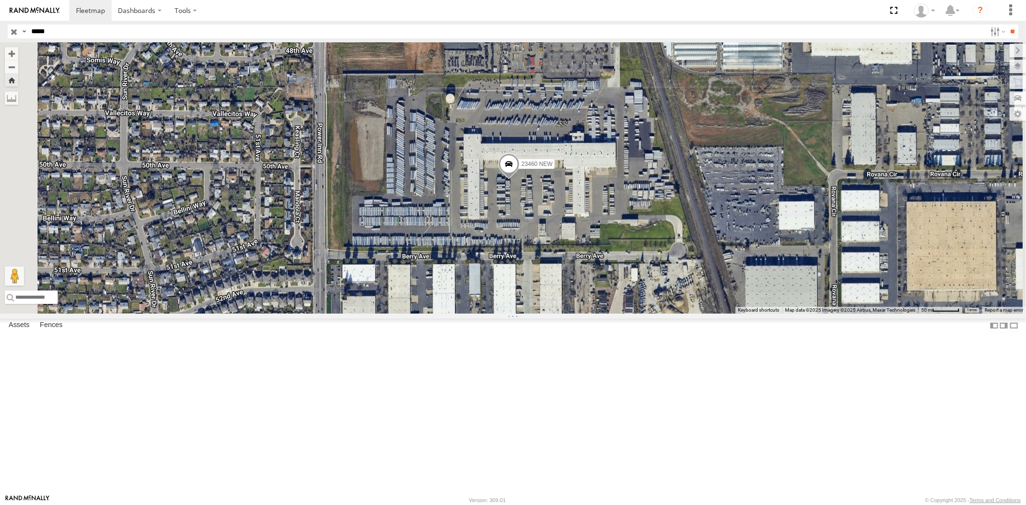
drag, startPoint x: 66, startPoint y: 35, endPoint x: 7, endPoint y: 32, distance: 59.2
click at [8, 32] on div "Search Query Asset ID Asset Label Registration Manufacturer Model VIN Job ID Dr…" at bounding box center [507, 32] width 999 height 14
paste input "text"
click at [1007, 25] on input "**" at bounding box center [1012, 32] width 11 height 14
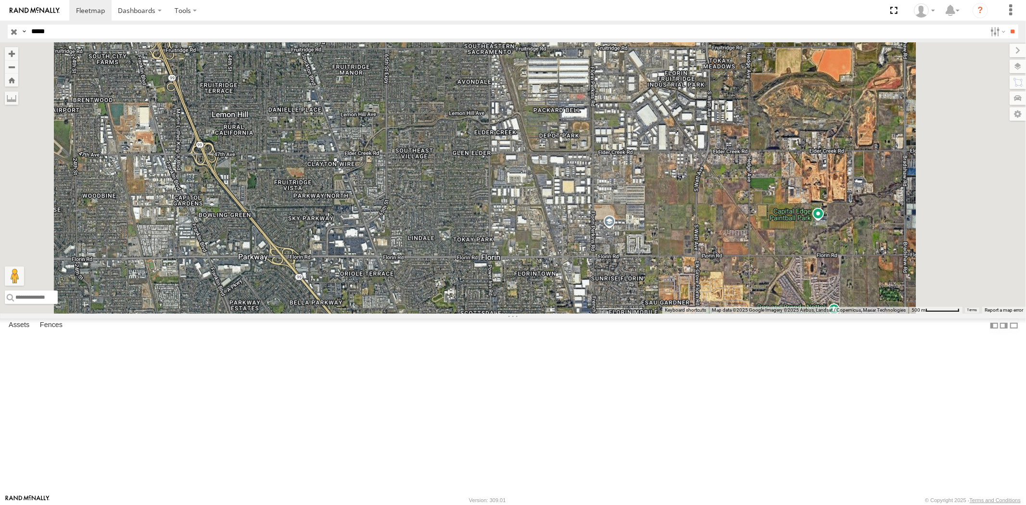
drag, startPoint x: 60, startPoint y: 69, endPoint x: 73, endPoint y: 74, distance: 14.3
click at [0, 0] on div "All Assets" at bounding box center [0, 0] width 0 height 0
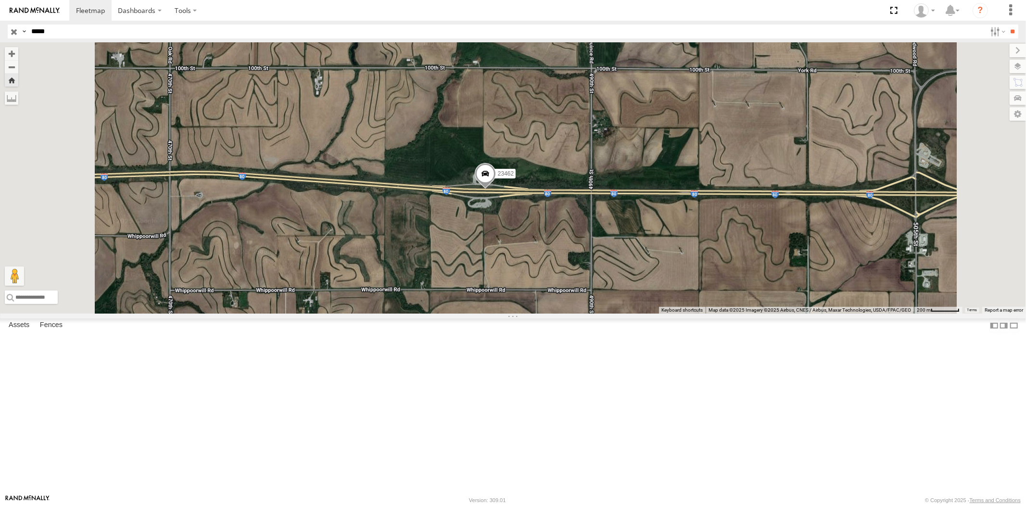
click at [0, 0] on div "23462 NEW" at bounding box center [0, 0] width 0 height 0
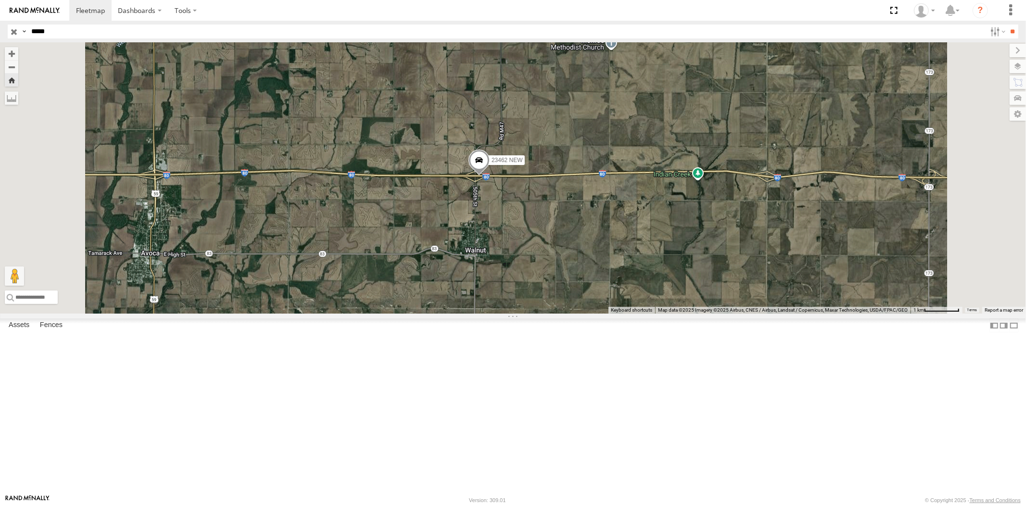
drag, startPoint x: 89, startPoint y: 37, endPoint x: 0, endPoint y: 31, distance: 88.7
click at [0, 31] on header "Search Query Asset ID Asset Label Registration Manufacturer Model VIN Job ID" at bounding box center [513, 32] width 1026 height 22
paste input "text"
click at [1007, 25] on input "**" at bounding box center [1012, 32] width 11 height 14
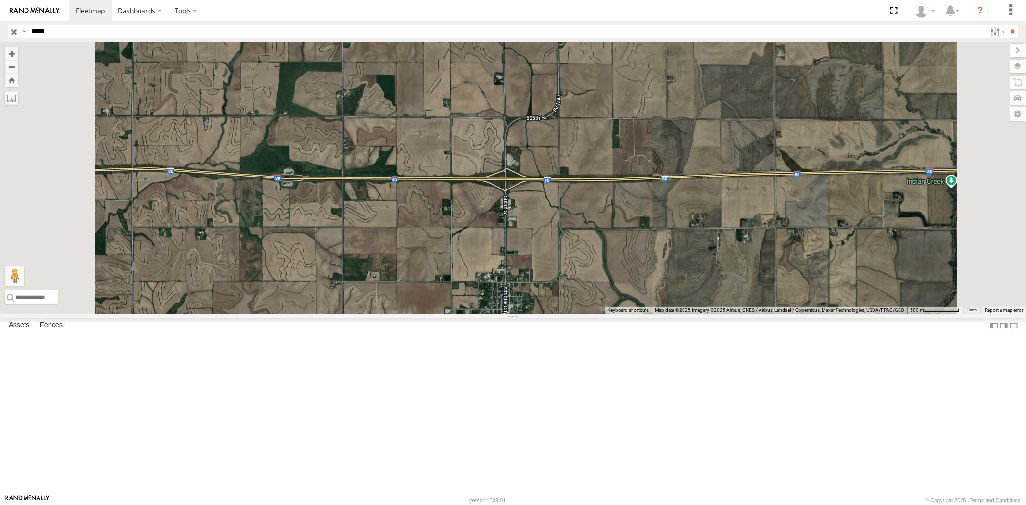
click at [0, 0] on div "All Assets" at bounding box center [0, 0] width 0 height 0
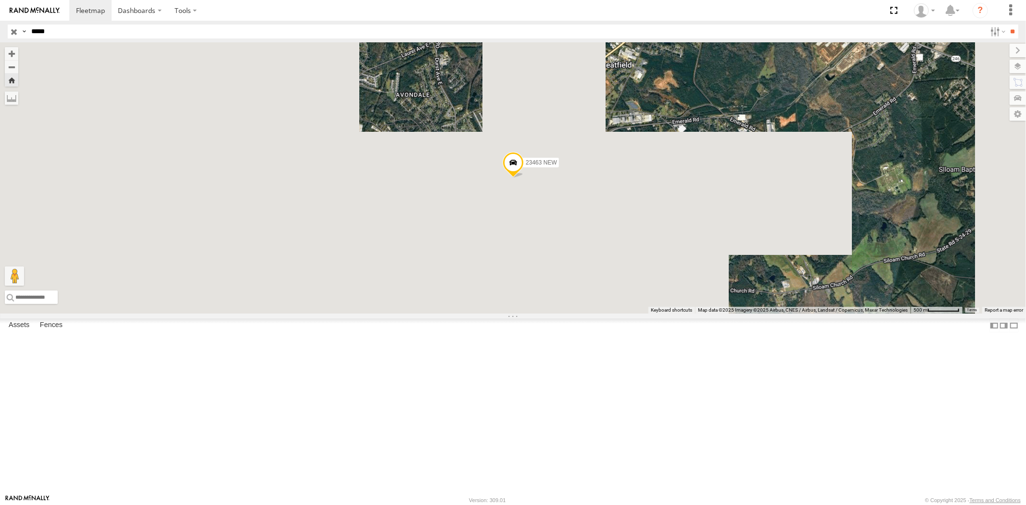
click at [0, 0] on div "All Assets" at bounding box center [0, 0] width 0 height 0
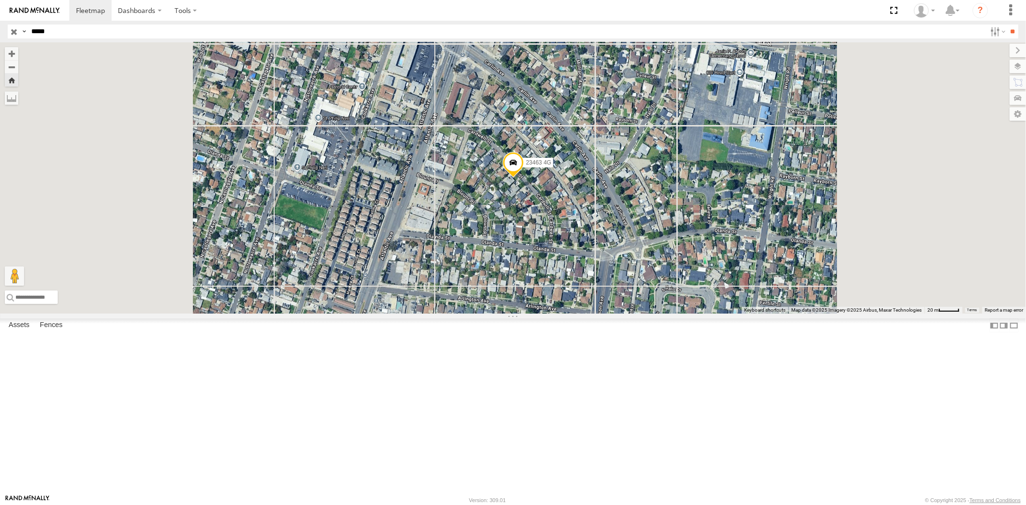
click at [0, 0] on div "All Assets" at bounding box center [0, 0] width 0 height 0
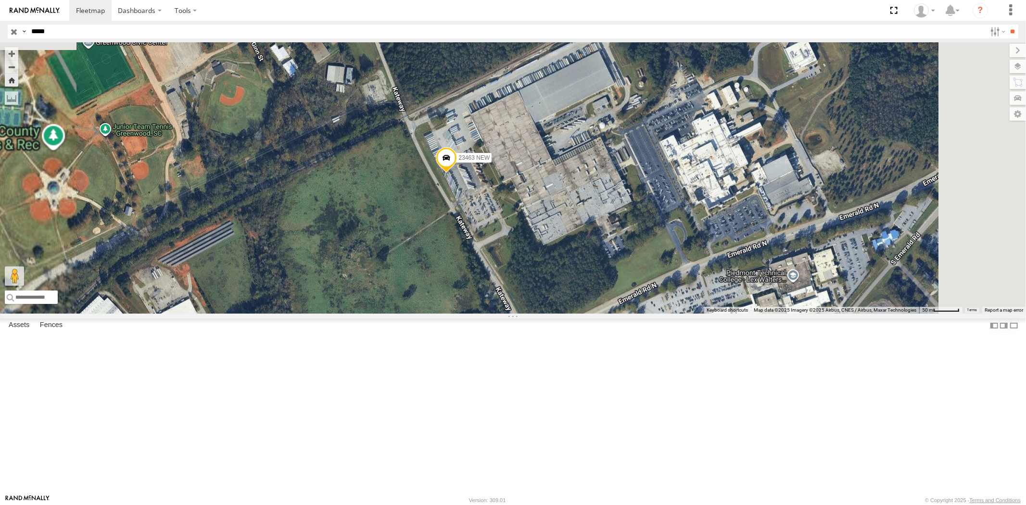
drag, startPoint x: 67, startPoint y: 35, endPoint x: 0, endPoint y: 36, distance: 67.3
click at [0, 33] on header "Search Query Asset ID Asset Label Registration Manufacturer Model VIN Job ID" at bounding box center [513, 32] width 1026 height 22
paste input "text"
type input "*****"
click at [1007, 25] on input "**" at bounding box center [1012, 32] width 11 height 14
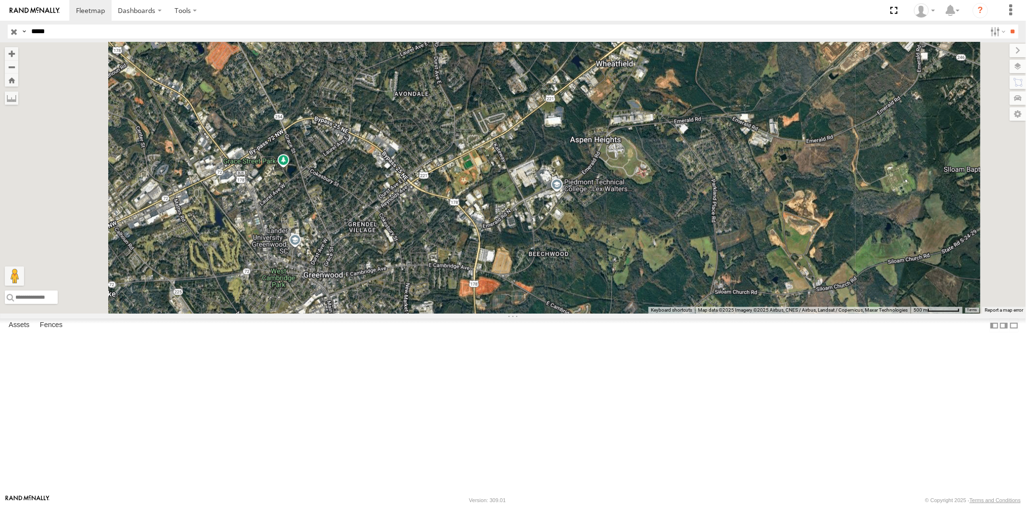
click at [0, 0] on div "23464" at bounding box center [0, 0] width 0 height 0
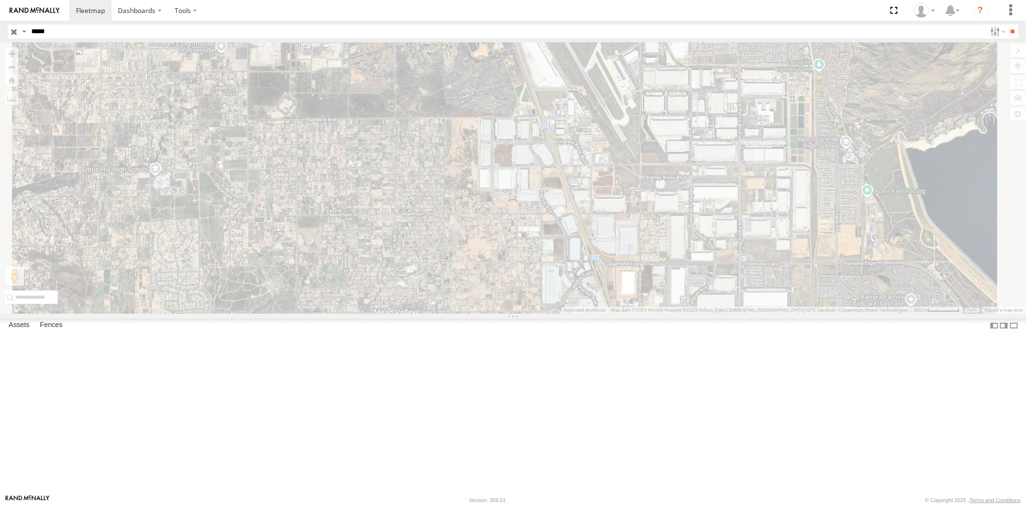
click at [559, 253] on div "← Move left → Move right ↑ Move up ↓ Move down + Zoom in - Zoom out Home Jump l…" at bounding box center [513, 177] width 1026 height 271
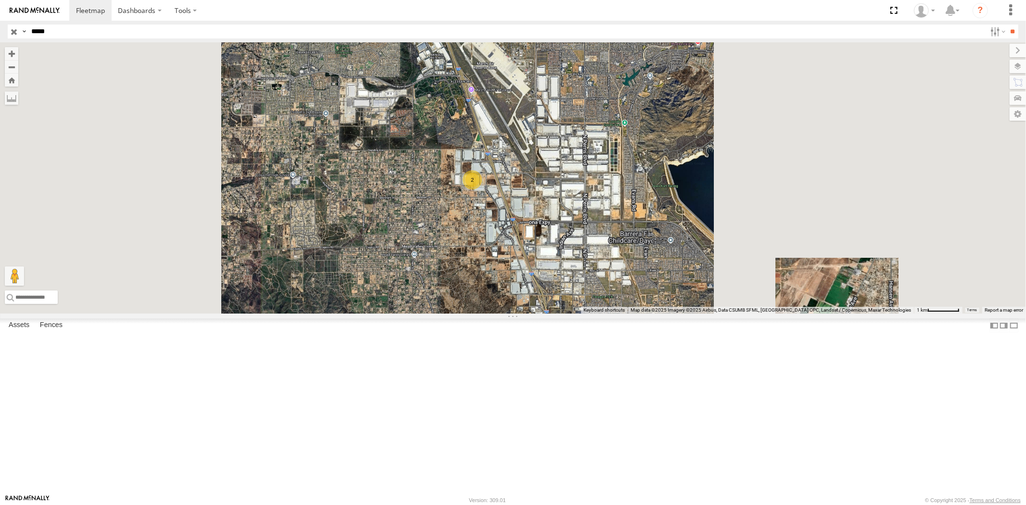
click at [18, 32] on input "button" at bounding box center [14, 32] width 13 height 14
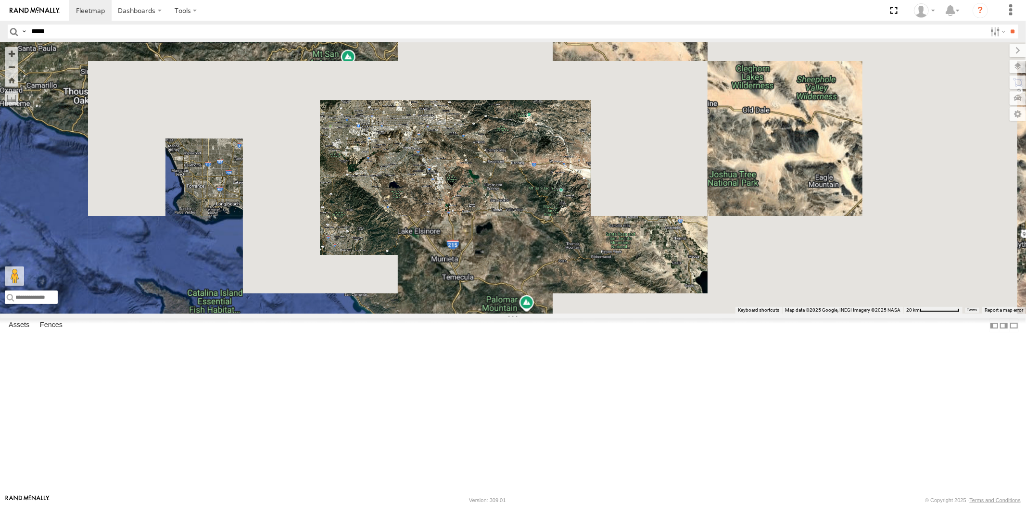
drag, startPoint x: 652, startPoint y: 273, endPoint x: 555, endPoint y: 267, distance: 97.3
click at [555, 267] on div at bounding box center [513, 177] width 1026 height 271
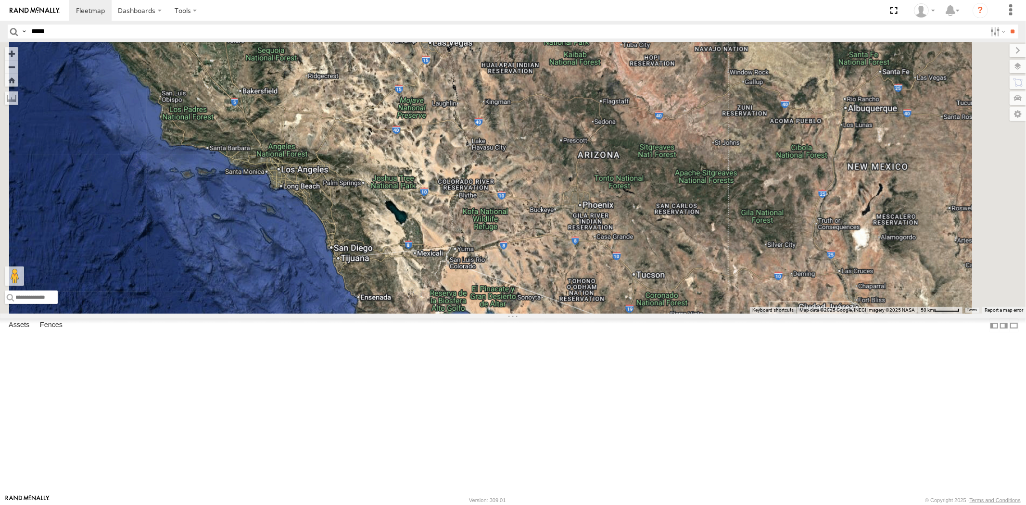
drag, startPoint x: 599, startPoint y: 282, endPoint x: 480, endPoint y: 284, distance: 119.3
click at [508, 280] on div at bounding box center [513, 177] width 1026 height 271
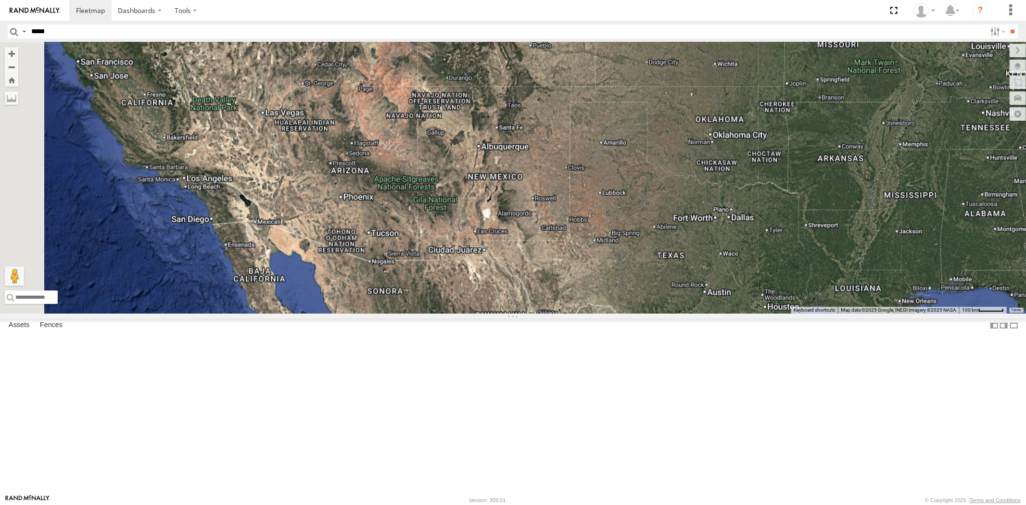
drag, startPoint x: 471, startPoint y: 284, endPoint x: 427, endPoint y: 280, distance: 44.4
click at [438, 281] on div at bounding box center [513, 177] width 1026 height 271
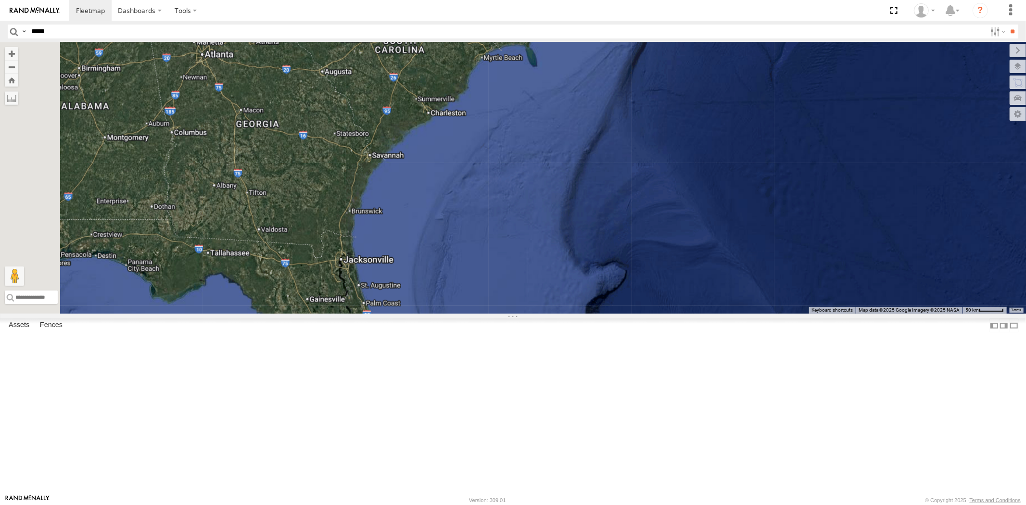
drag, startPoint x: 476, startPoint y: 282, endPoint x: 484, endPoint y: 246, distance: 37.0
click at [485, 244] on div "23207 NEW 23207xx 23480 4G 23460 23480 23467 4G 23474 23335 4G/Active 23461 4G …" at bounding box center [513, 177] width 1026 height 271
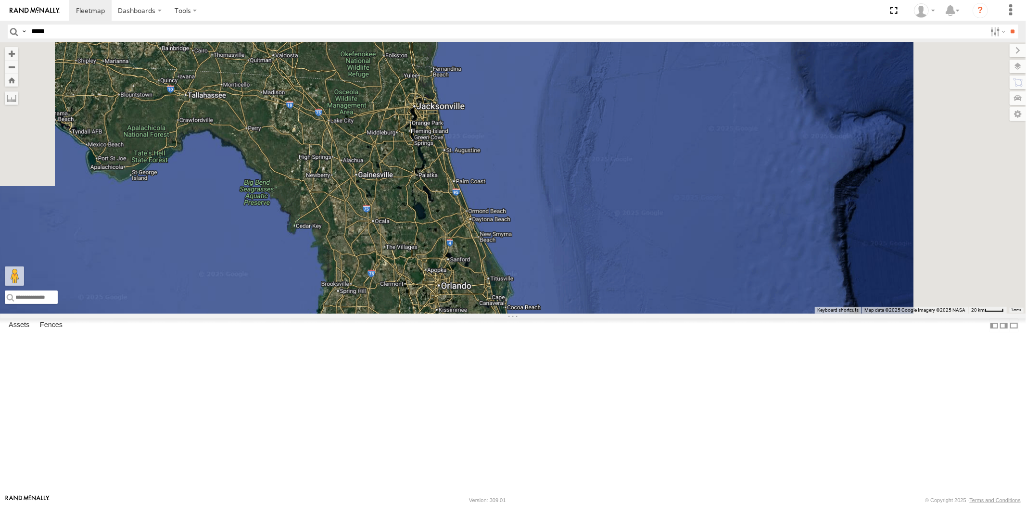
click at [495, 277] on div "23207 NEW 23207xx 23480 4G 23460 23480 23467 4G 23474 23335 4G/Active 23461 4G …" at bounding box center [513, 177] width 1026 height 271
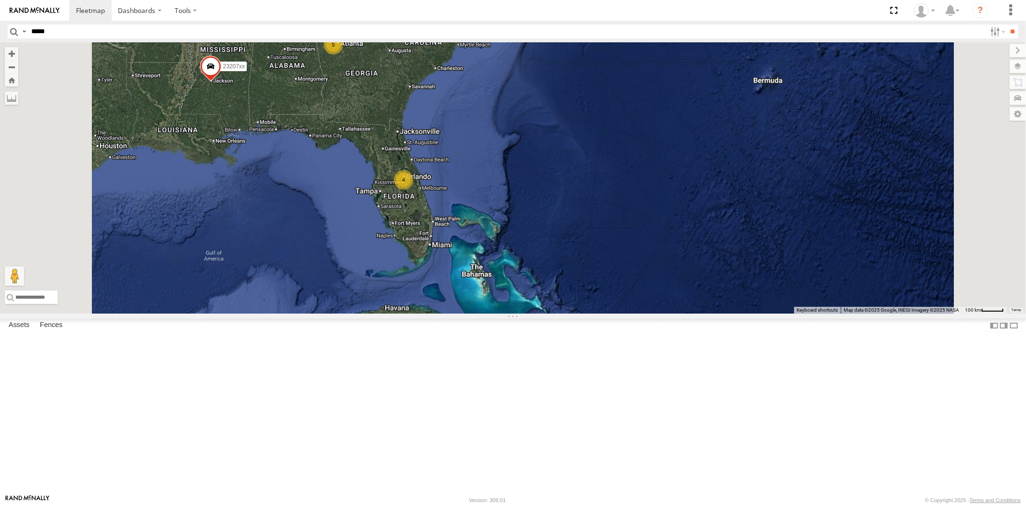
drag, startPoint x: 455, startPoint y: 204, endPoint x: 498, endPoint y: 282, distance: 89.1
click at [495, 281] on div "4 5 23207xx 5 23480 4G 23480" at bounding box center [513, 177] width 1026 height 271
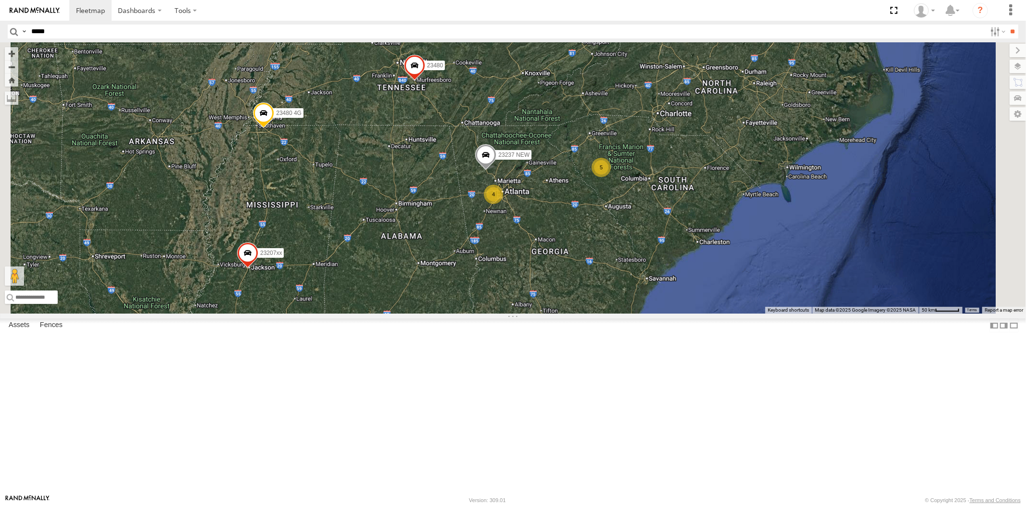
click at [487, 262] on div "23207xx 23480 4G 23480 23461 4G 23207 NEW 23474 4 5 23237 NEW" at bounding box center [513, 177] width 1026 height 271
